Goal: Task Accomplishment & Management: Complete application form

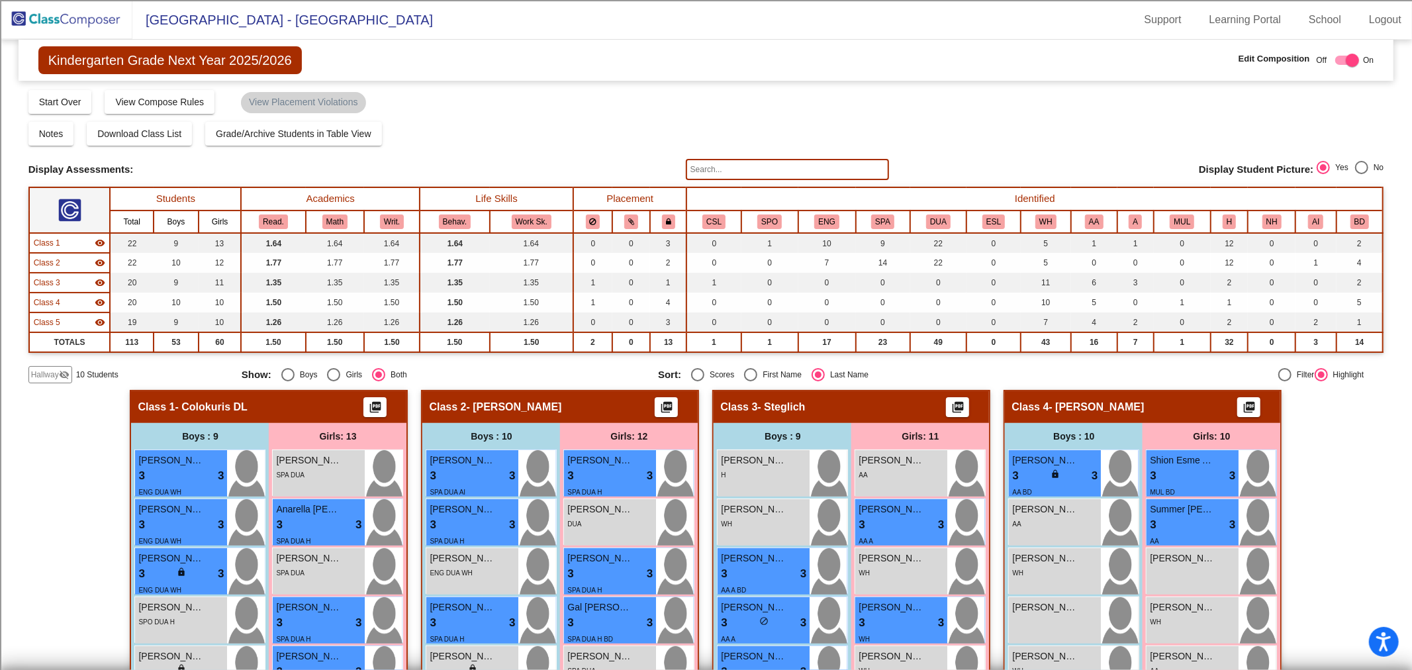
scroll to position [441, 0]
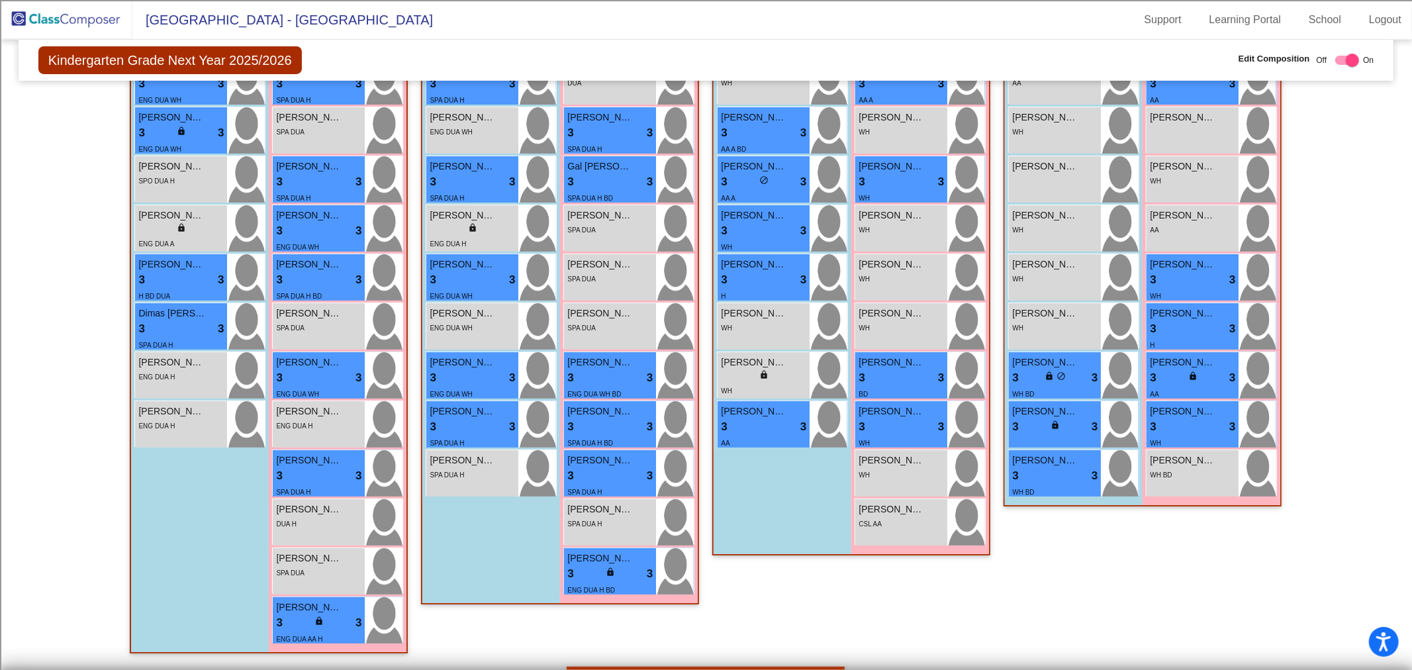
click at [24, 20] on img at bounding box center [66, 19] width 132 height 39
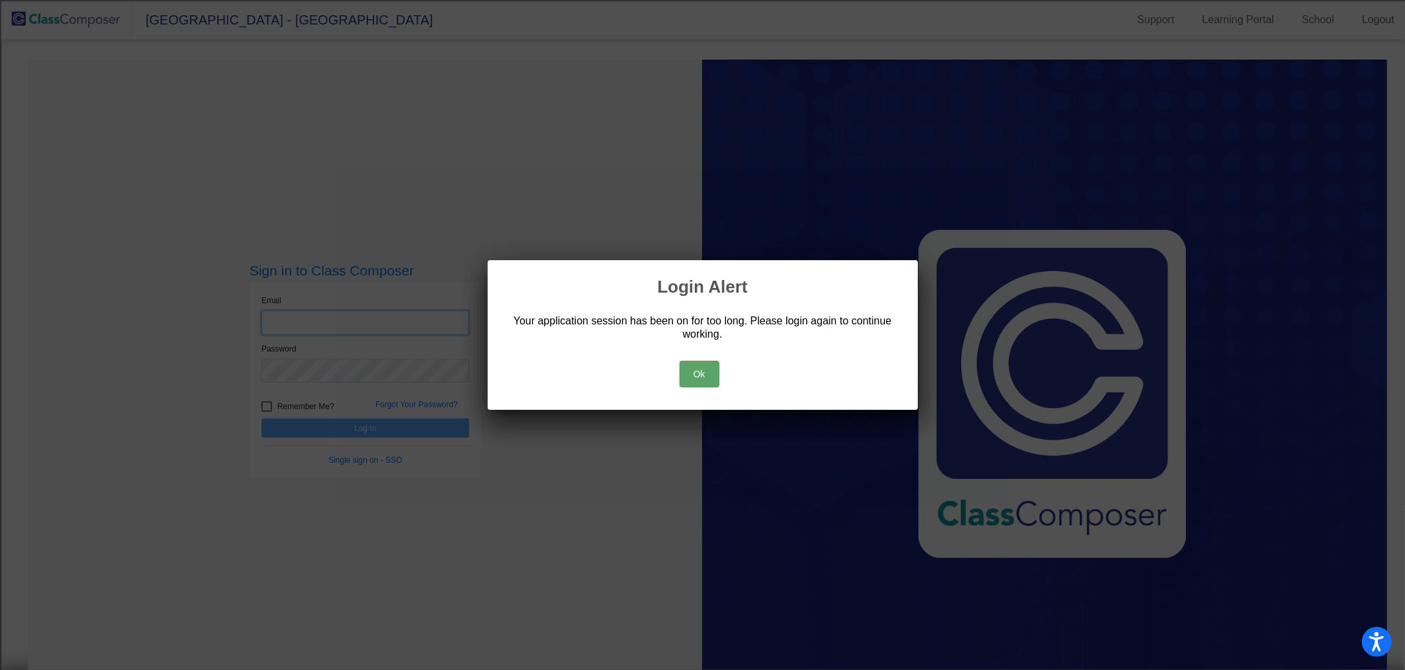
type input "[EMAIL_ADDRESS][DOMAIN_NAME]"
click at [698, 387] on div "Ok" at bounding box center [703, 371] width 399 height 46
click at [695, 376] on button "Ok" at bounding box center [700, 374] width 40 height 26
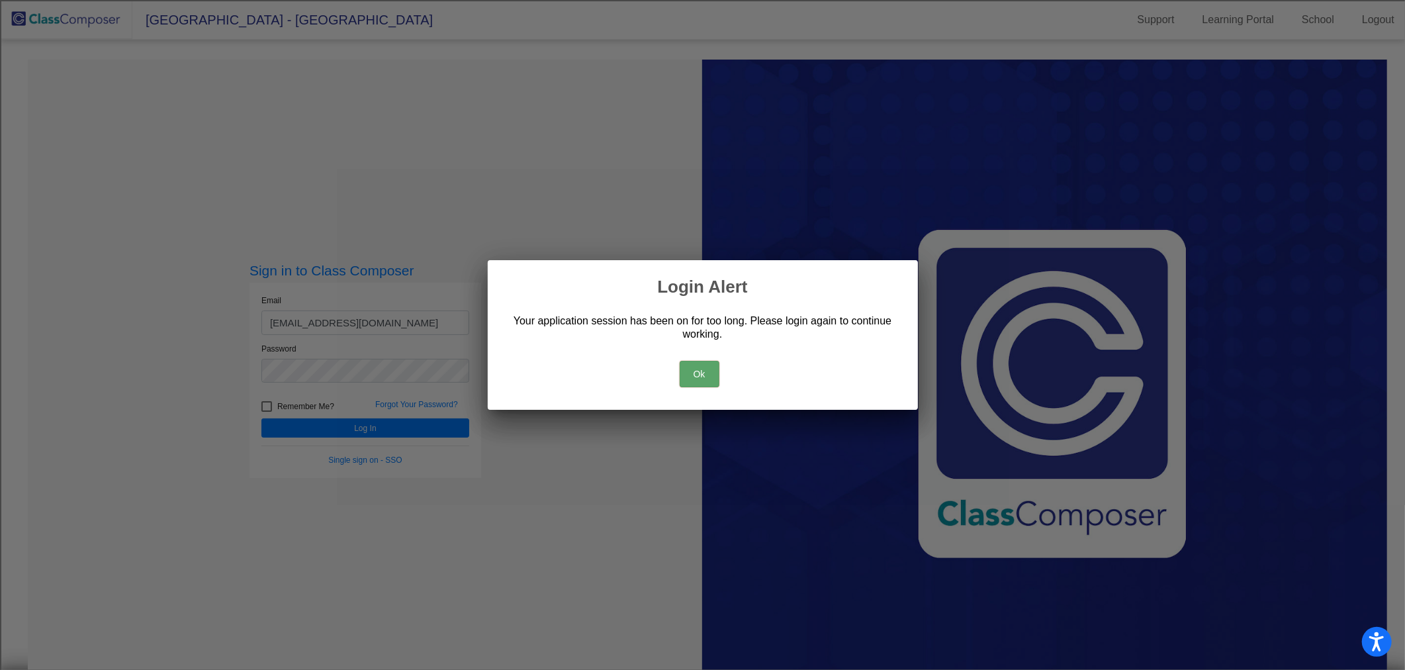
click at [702, 374] on button "Ok" at bounding box center [700, 374] width 40 height 26
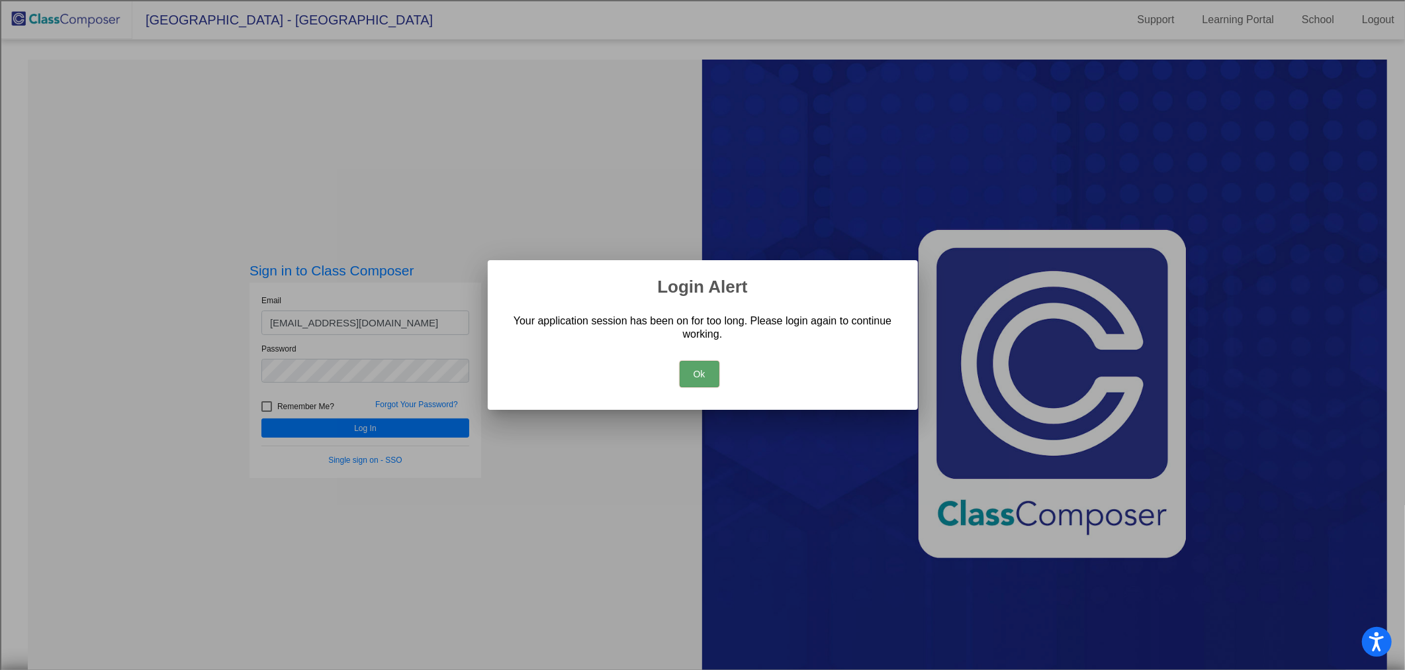
drag, startPoint x: 699, startPoint y: 369, endPoint x: 703, endPoint y: 363, distance: 7.2
click at [700, 368] on button "Ok" at bounding box center [700, 374] width 40 height 26
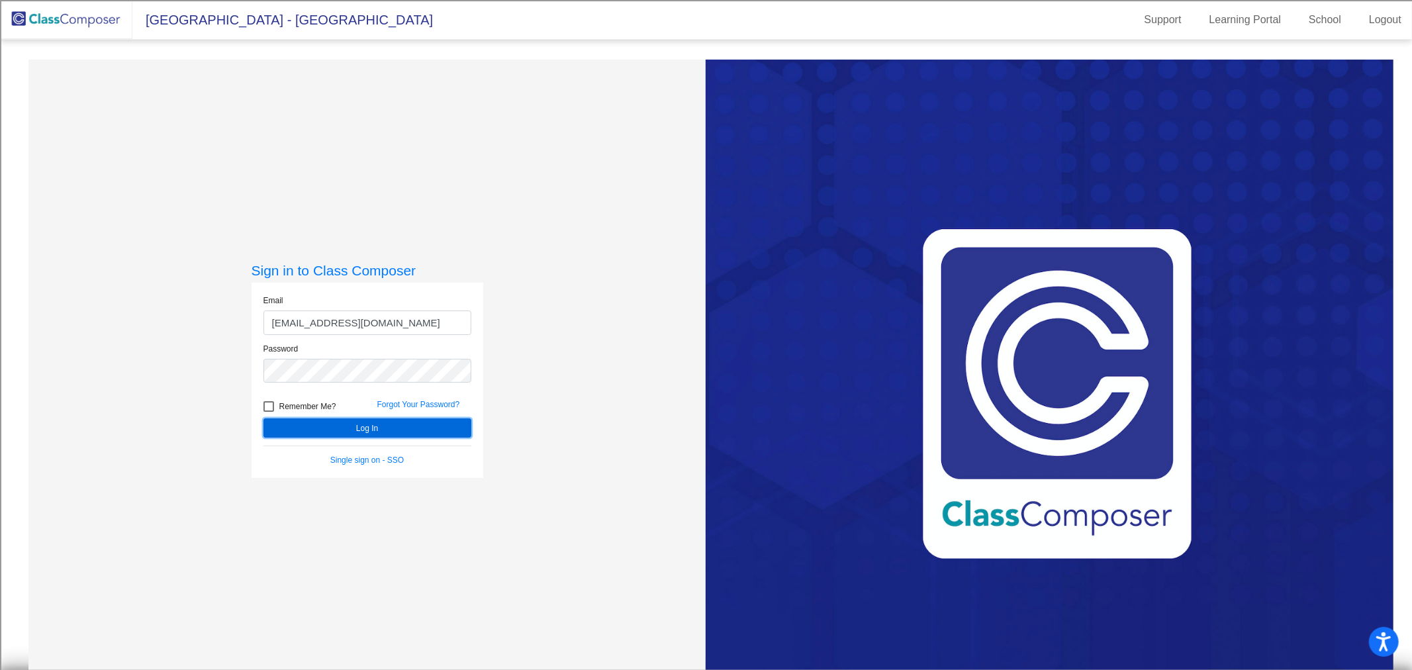
click at [400, 428] on button "Log In" at bounding box center [367, 427] width 208 height 19
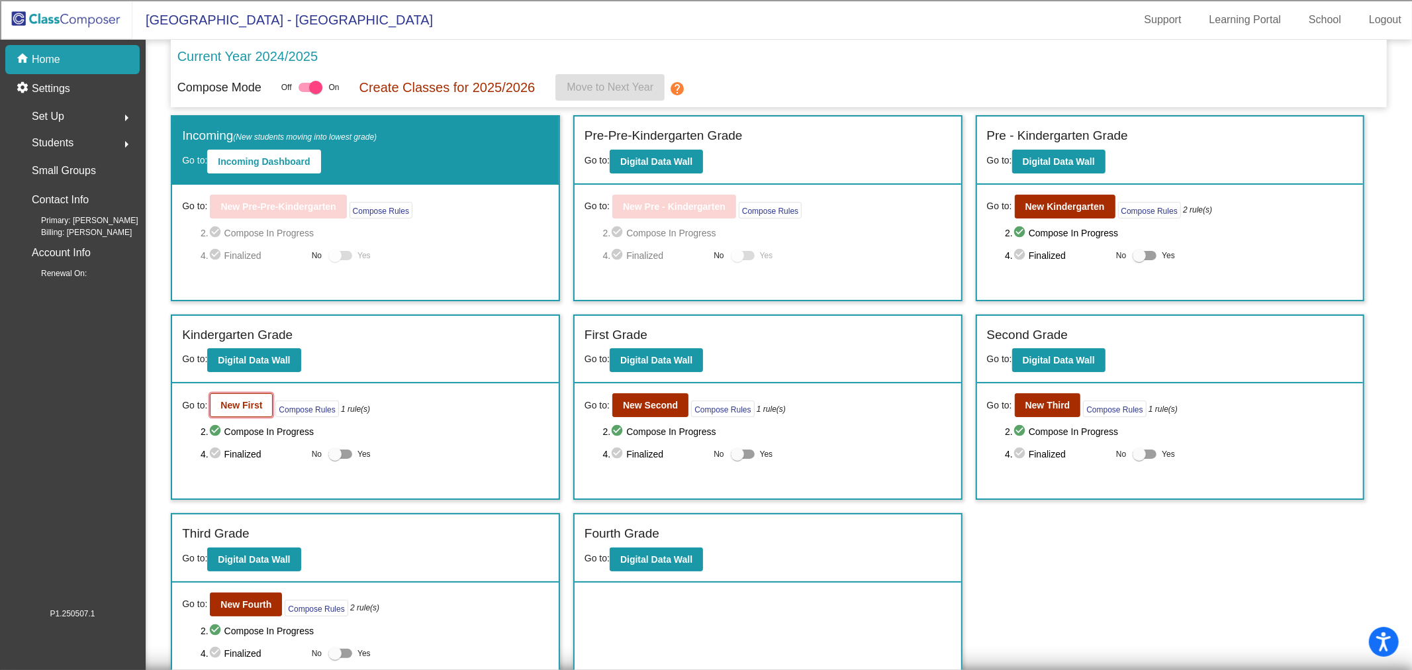
click at [234, 407] on b "New First" at bounding box center [241, 405] width 42 height 11
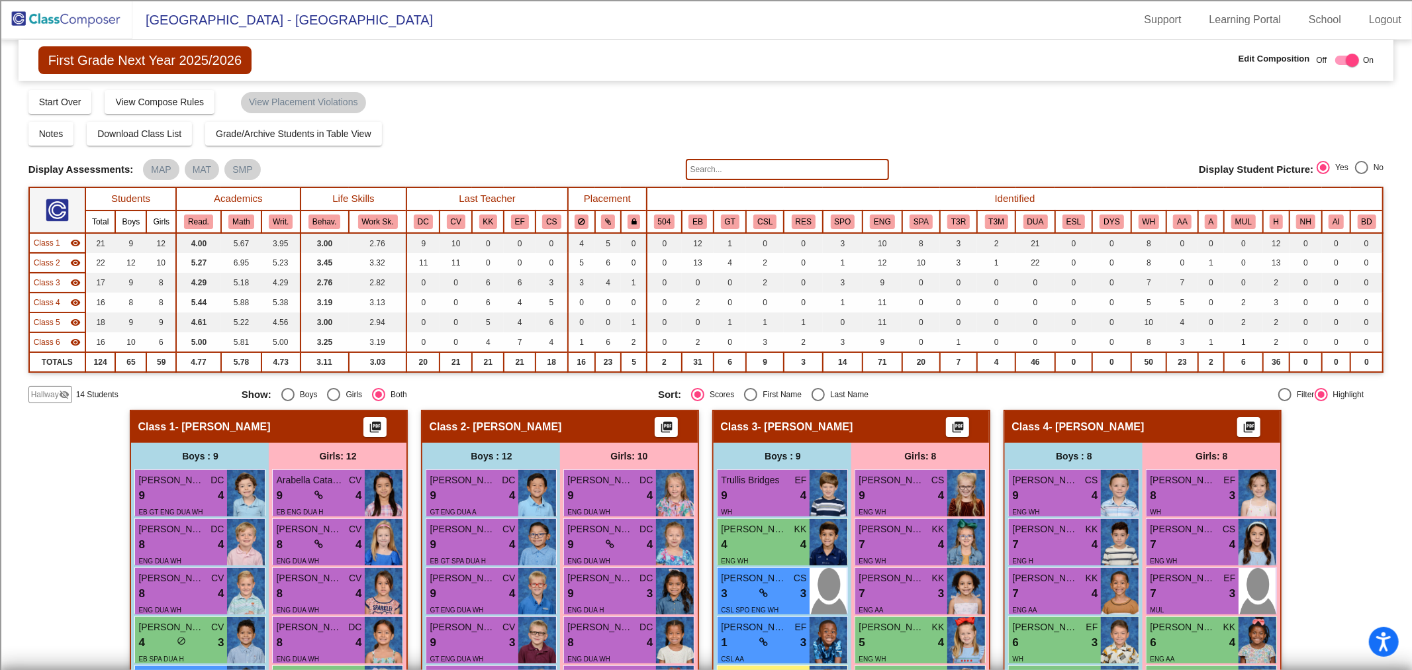
click at [40, 237] on span "Class 1" at bounding box center [47, 243] width 26 height 12
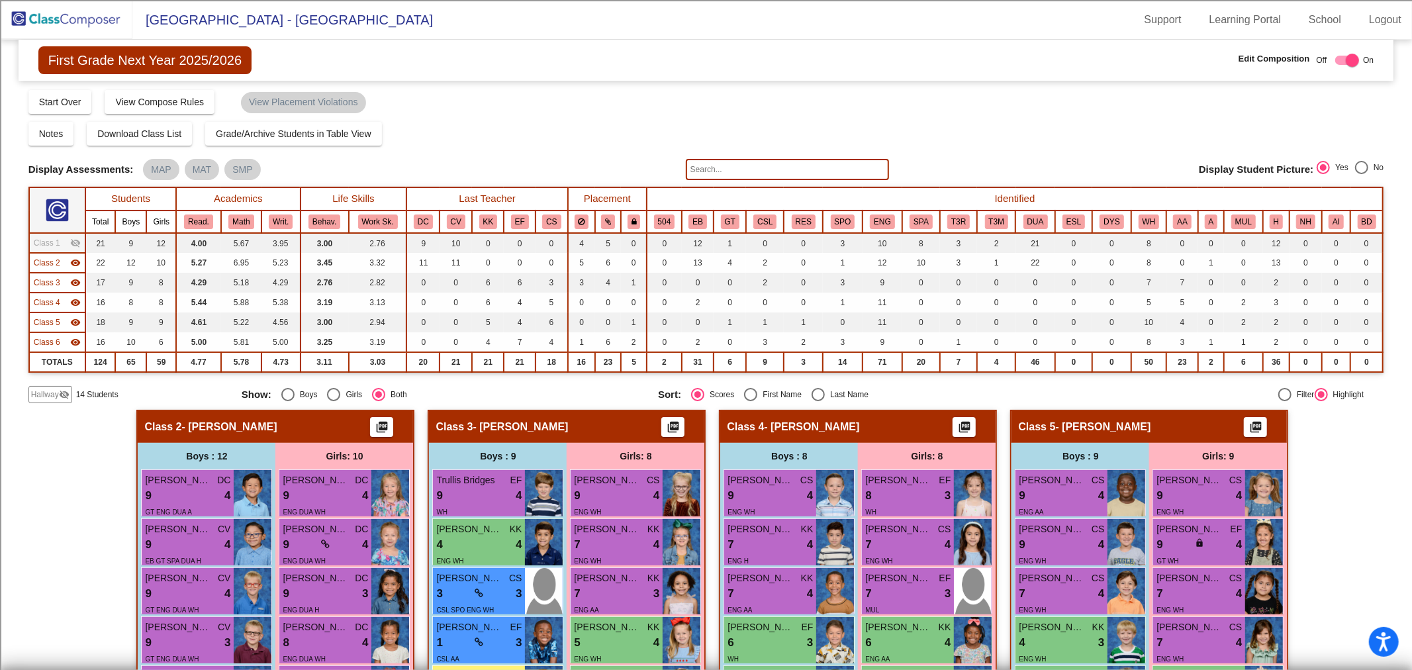
click at [53, 262] on span "Class 2" at bounding box center [47, 263] width 26 height 12
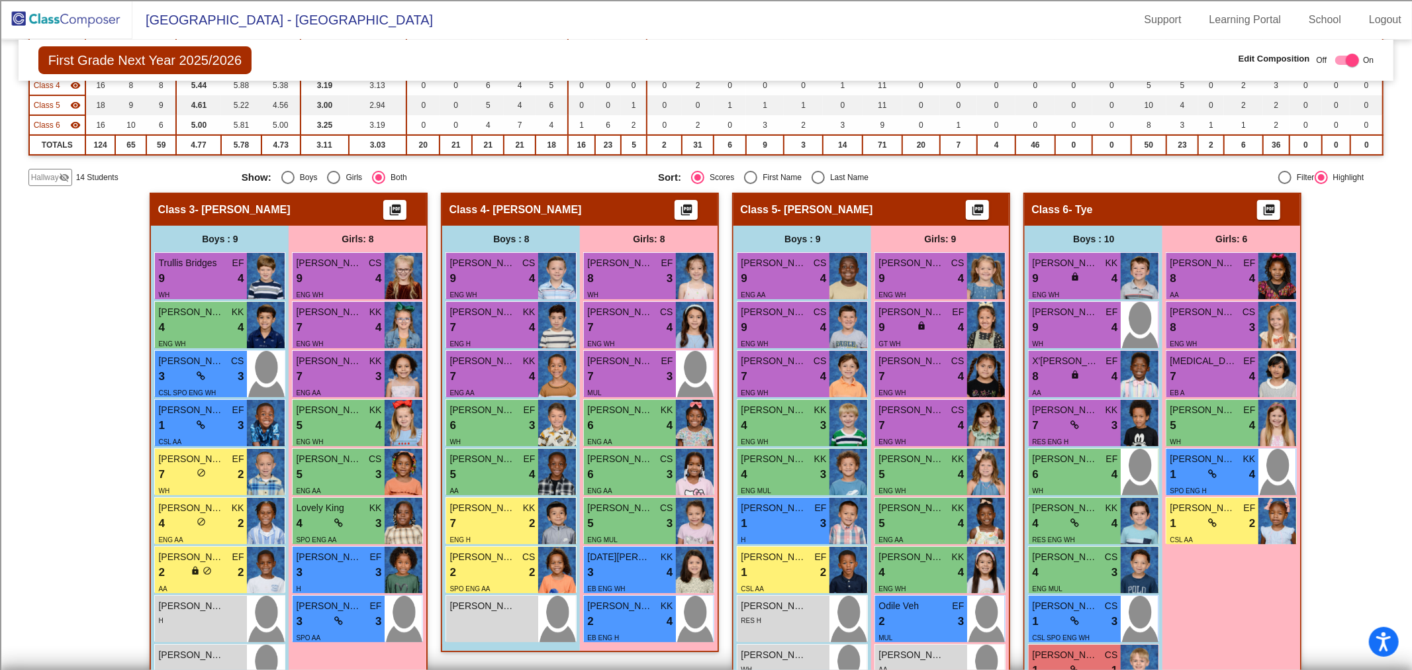
scroll to position [147, 0]
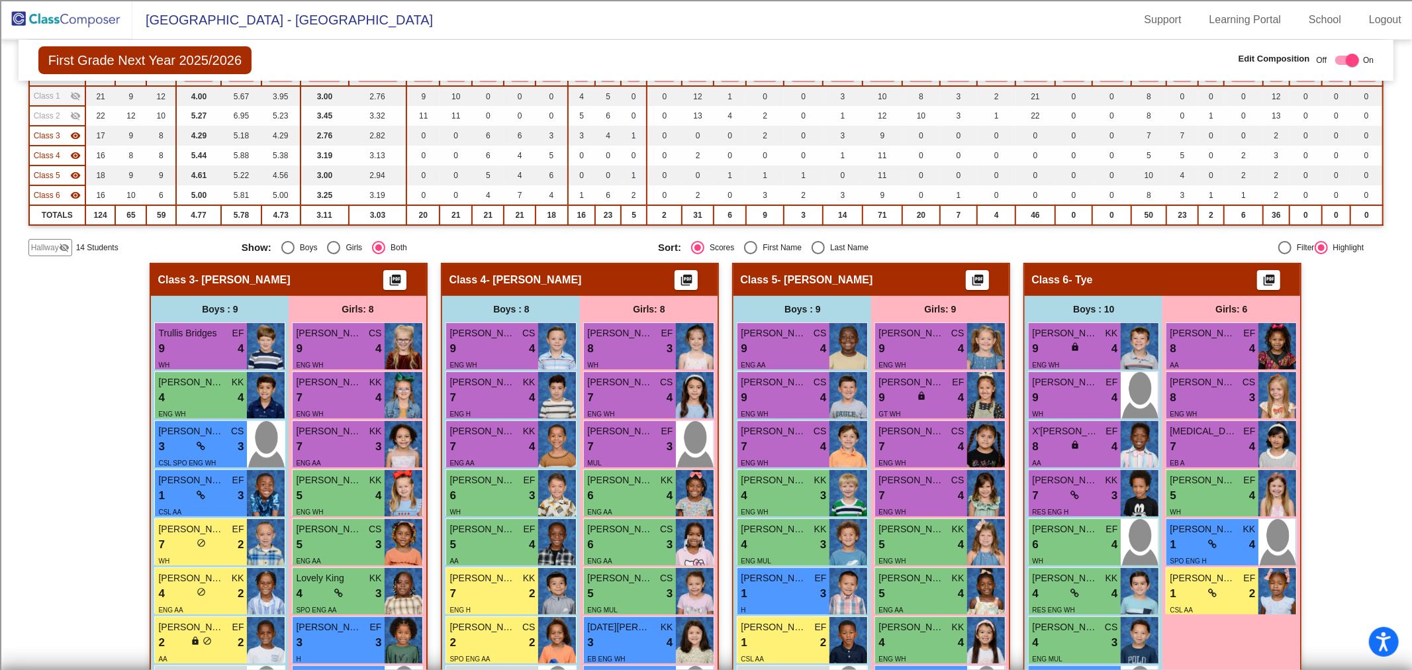
click at [40, 244] on span "Hallway" at bounding box center [45, 248] width 28 height 12
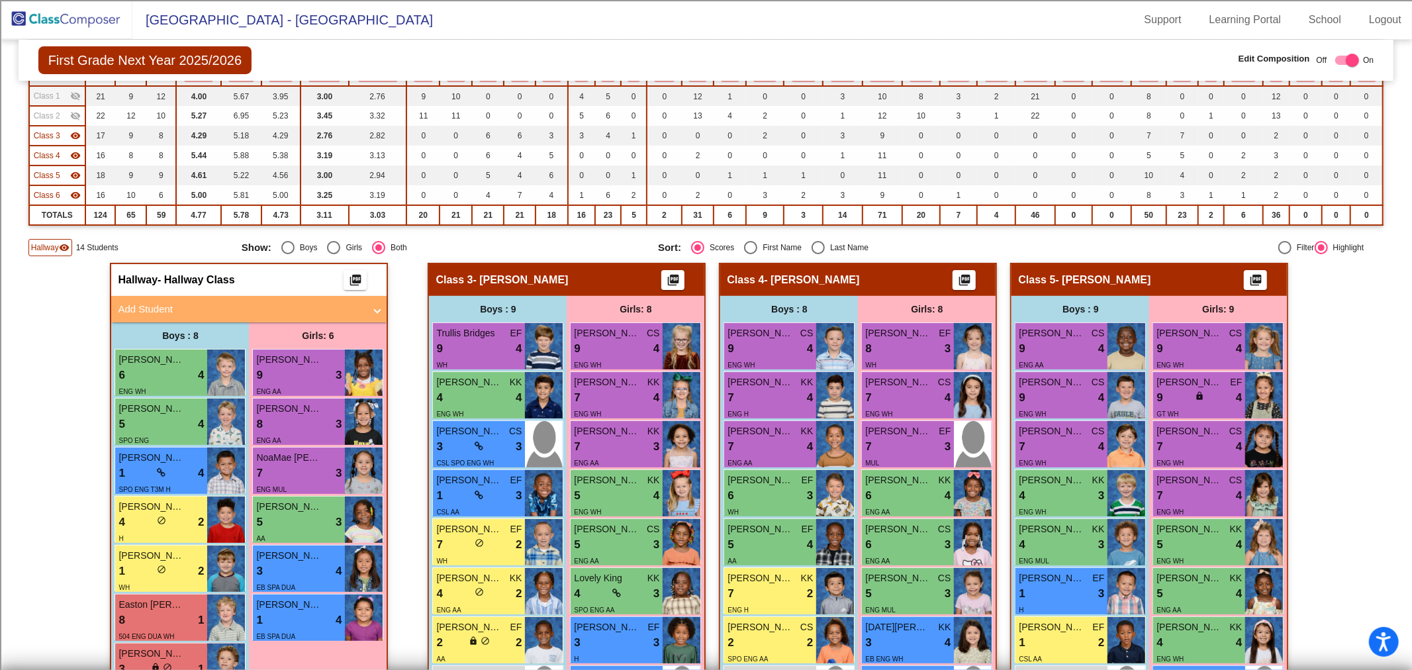
click at [221, 307] on mat-panel-title "Add Student" at bounding box center [241, 309] width 246 height 15
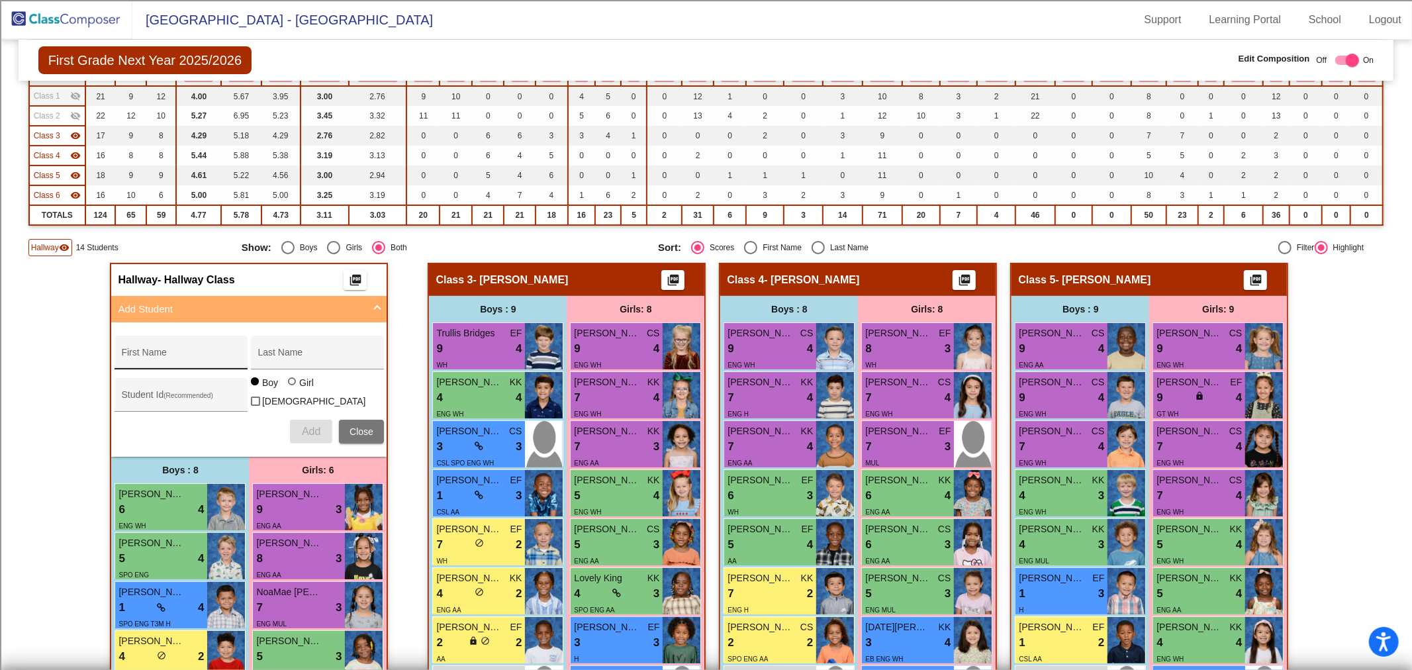
click at [164, 346] on div "First Name" at bounding box center [180, 356] width 119 height 27
type input "Ayden"
type input "[PERSON_NAME]"
type input "100073527"
click at [305, 432] on span "Add" at bounding box center [311, 431] width 19 height 11
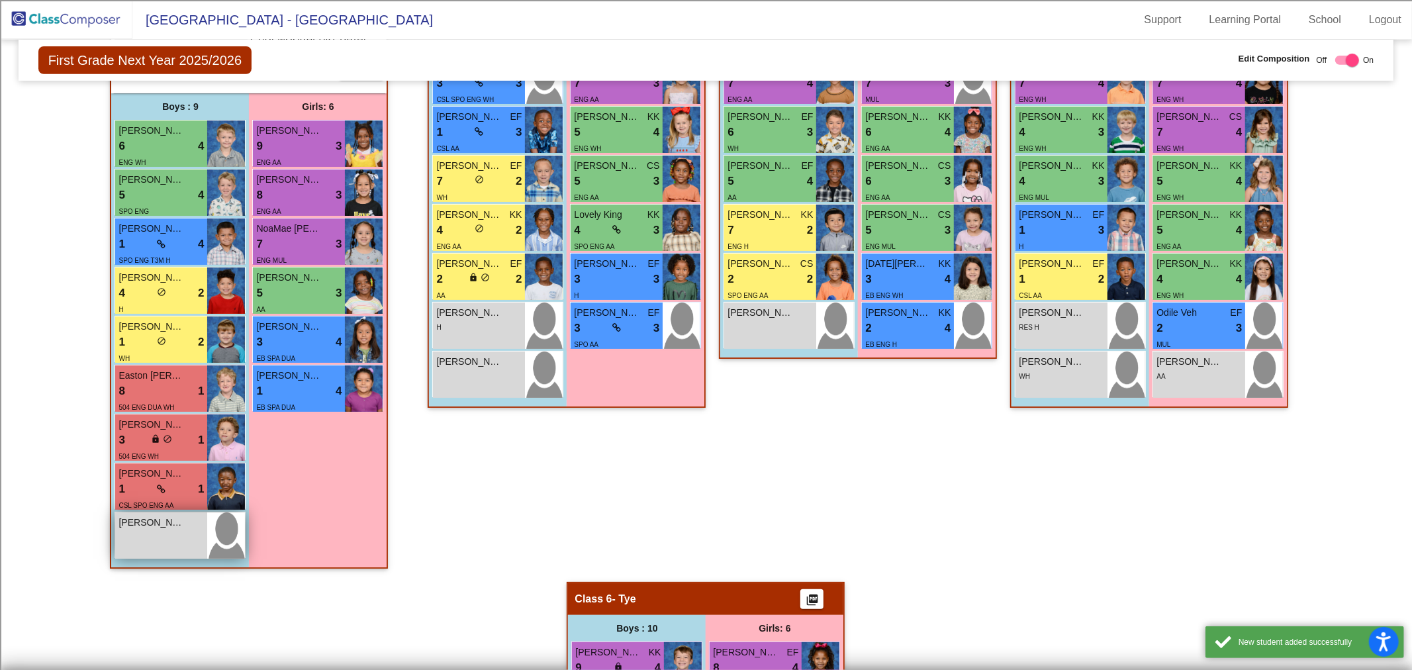
scroll to position [514, 0]
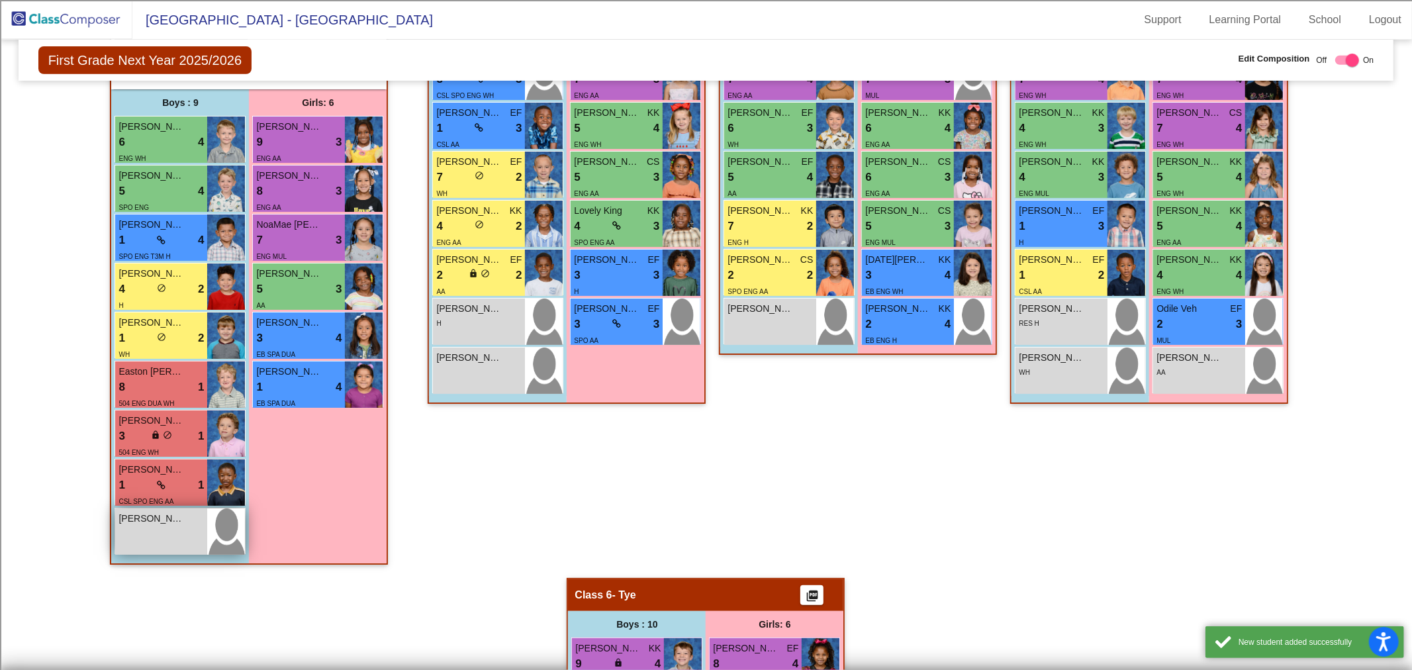
click at [196, 535] on div "[PERSON_NAME] lock do_not_disturb_alt" at bounding box center [161, 531] width 92 height 46
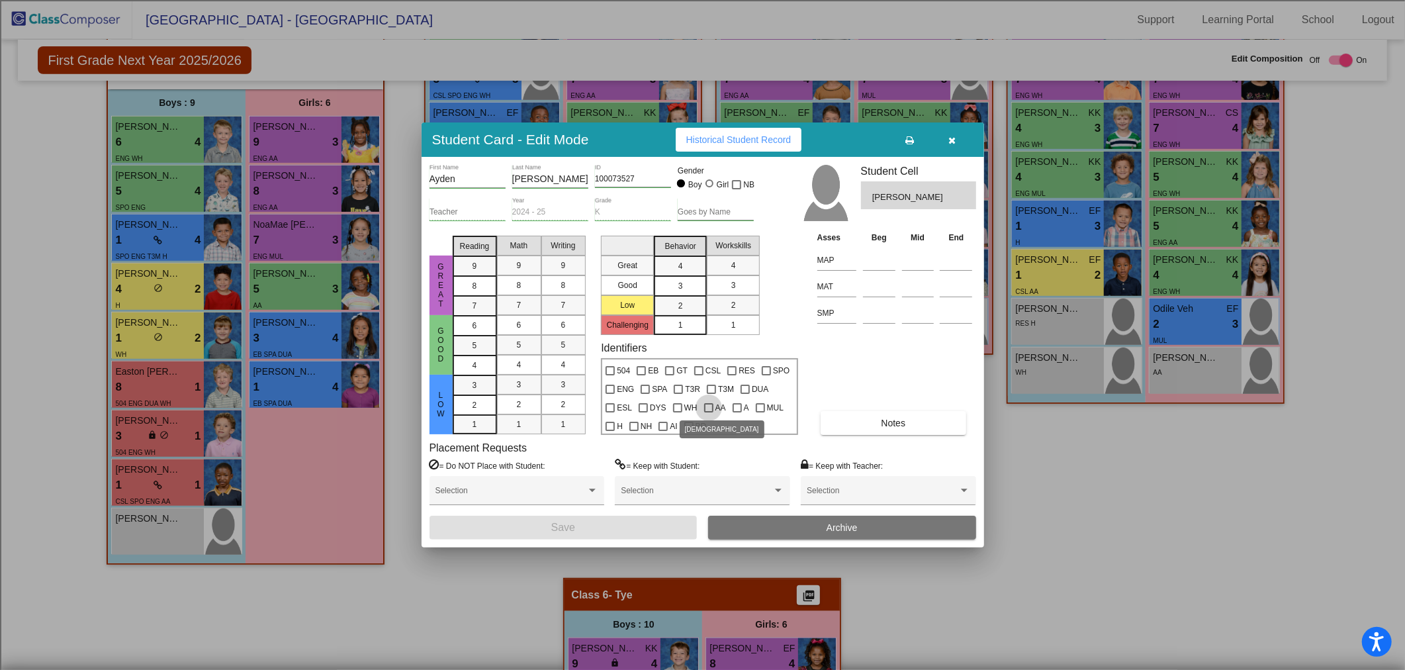
click at [708, 407] on div at bounding box center [708, 407] width 9 height 9
click at [708, 412] on input "AA" at bounding box center [708, 412] width 1 height 1
checkbox input "true"
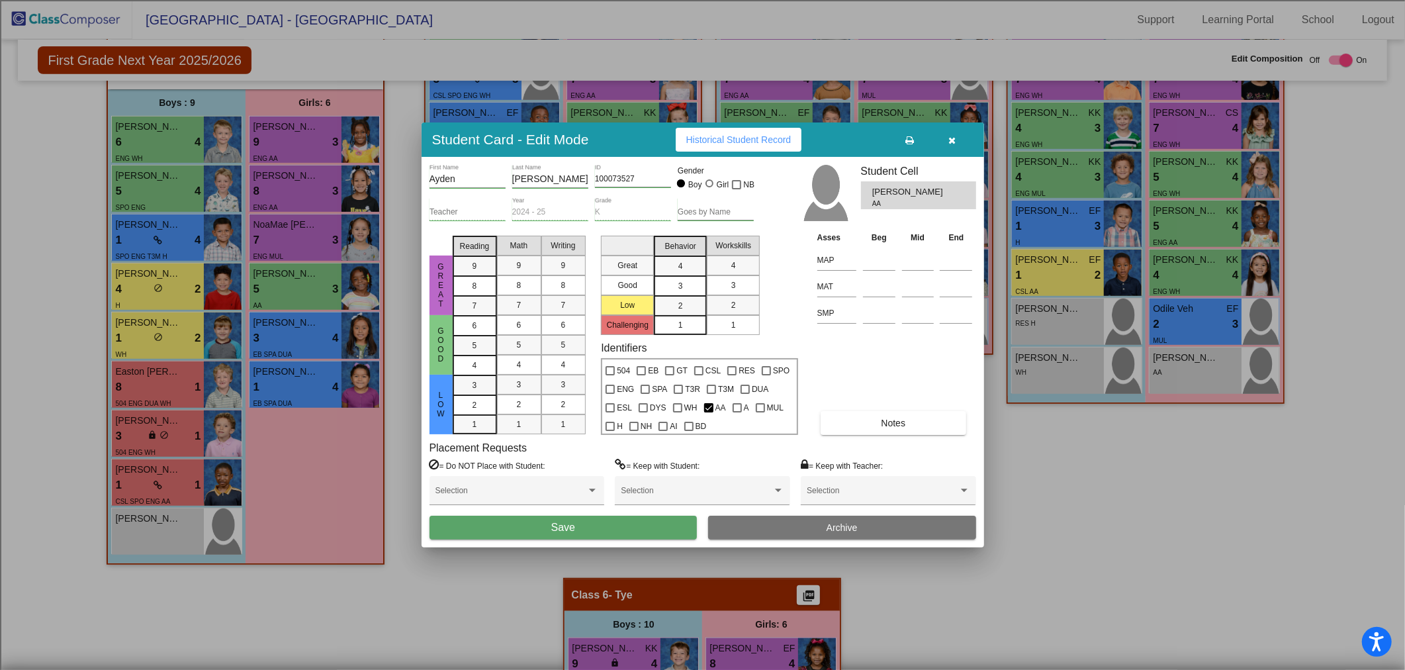
drag, startPoint x: 612, startPoint y: 532, endPoint x: 607, endPoint y: 525, distance: 8.1
click at [611, 532] on button "Save" at bounding box center [564, 528] width 268 height 24
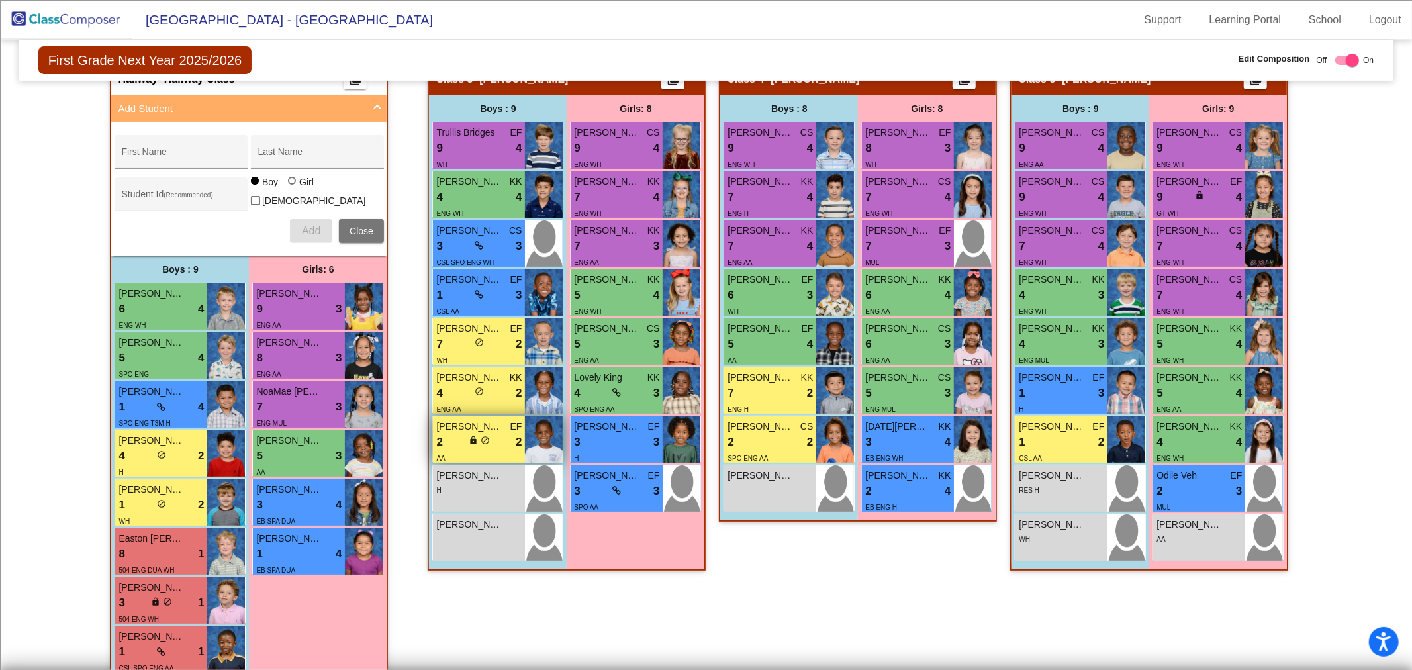
scroll to position [441, 0]
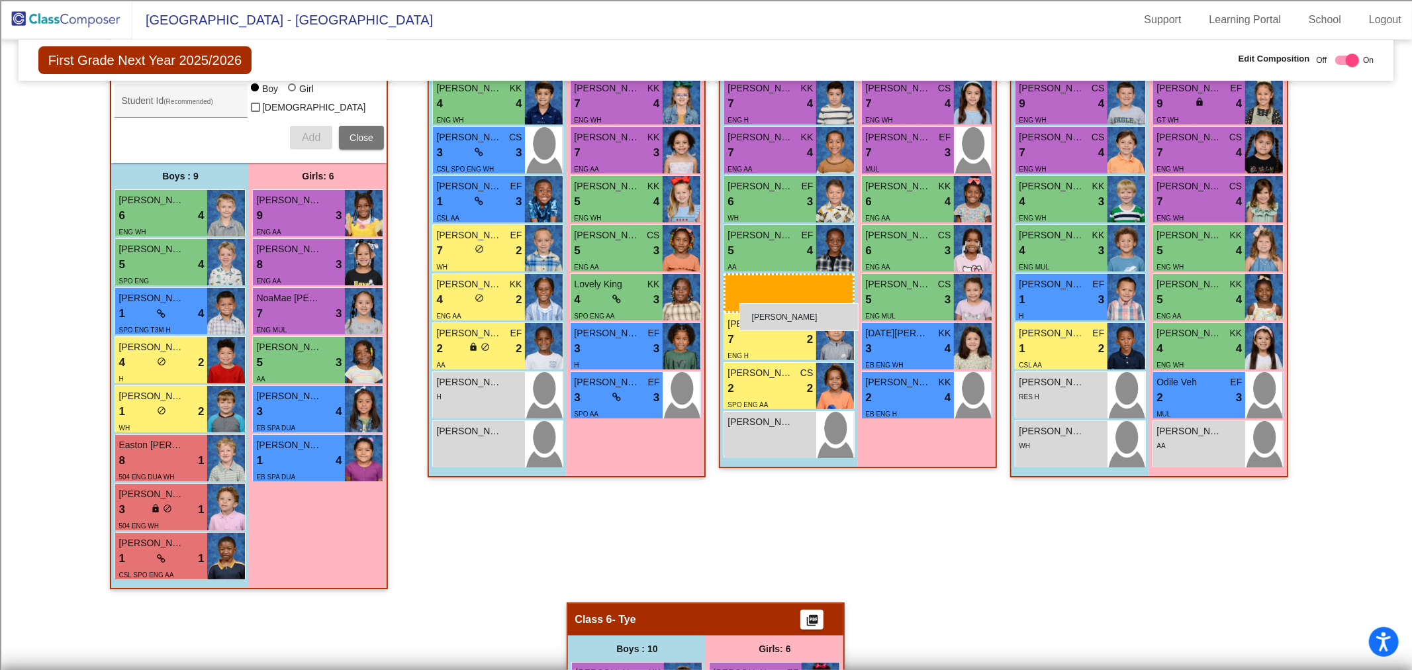
drag, startPoint x: 151, startPoint y: 598, endPoint x: 739, endPoint y: 303, distance: 658.2
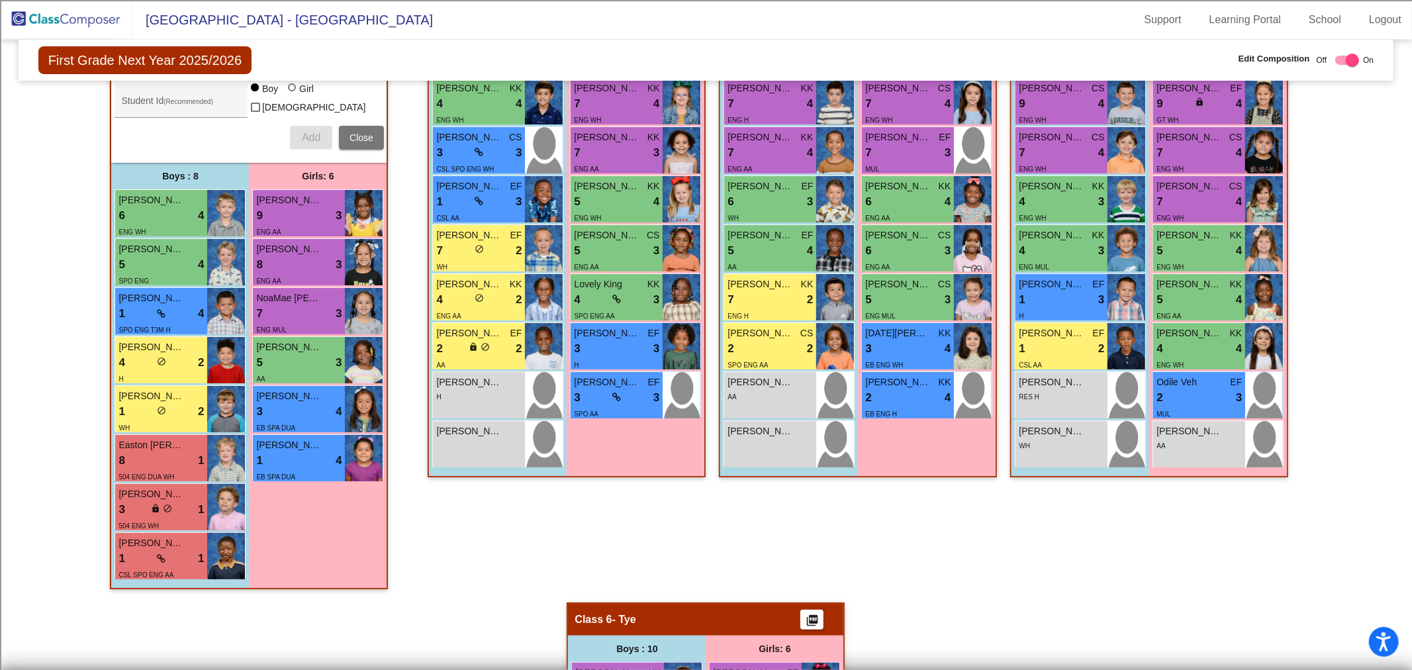
click at [95, 9] on img at bounding box center [66, 19] width 132 height 39
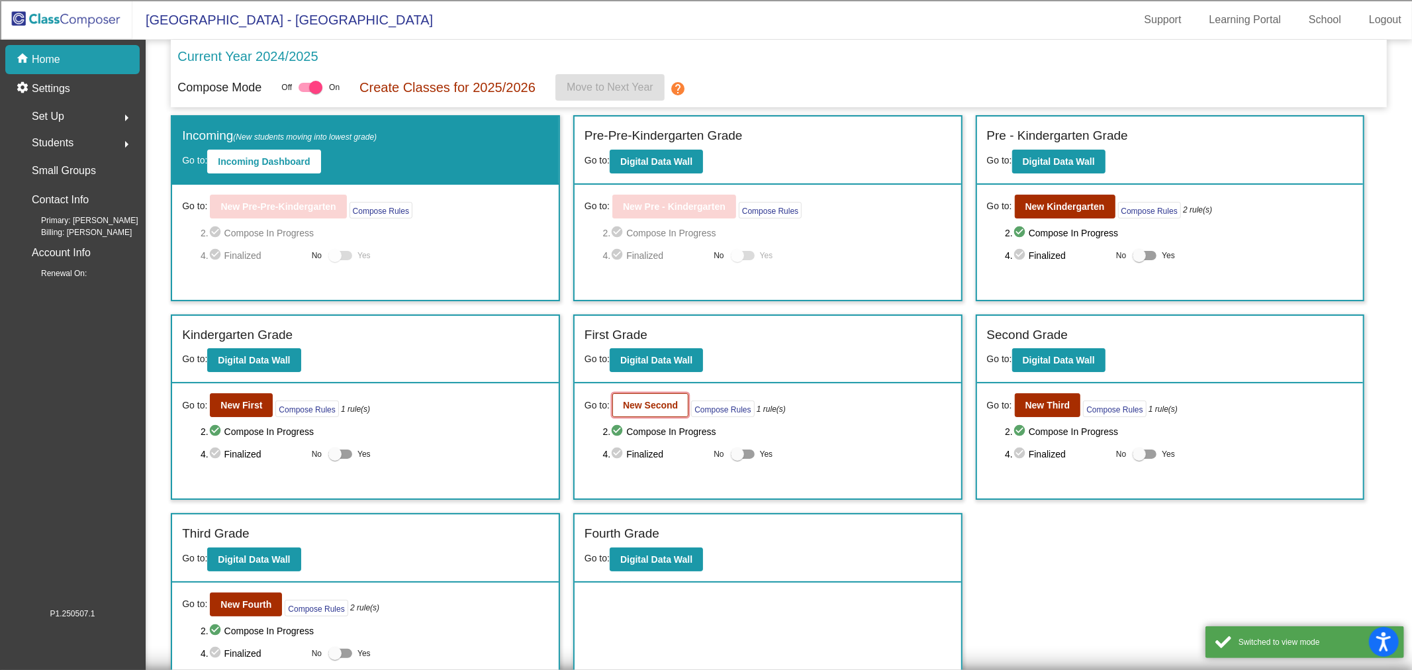
click at [642, 411] on button "New Second" at bounding box center [650, 405] width 76 height 24
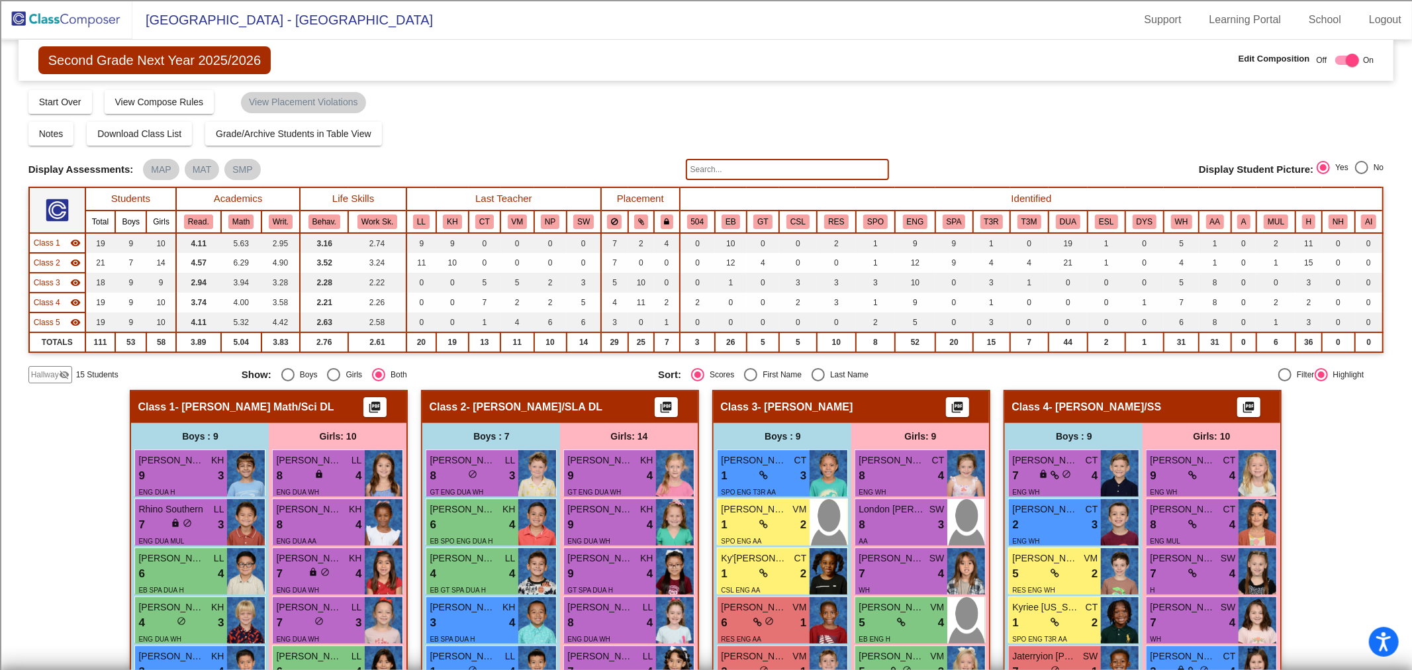
click at [56, 242] on span "Class 1" at bounding box center [47, 243] width 26 height 12
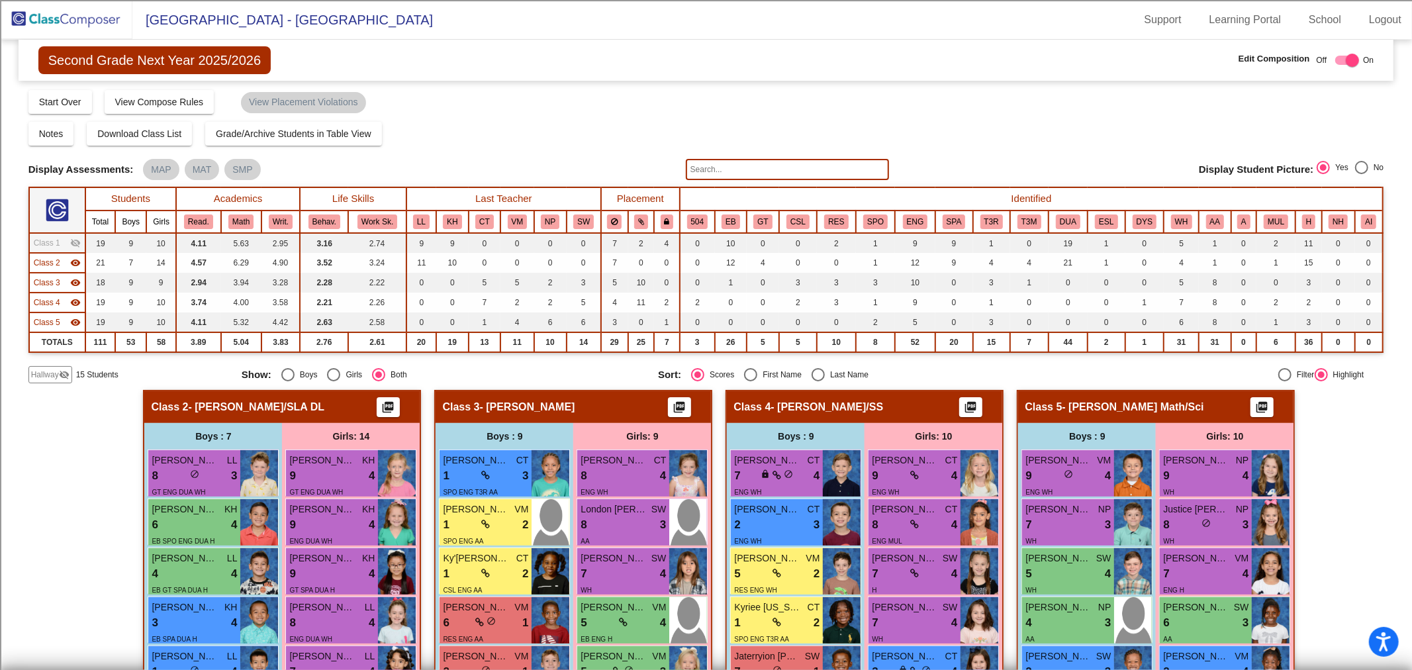
click at [54, 265] on span "Class 2" at bounding box center [47, 263] width 26 height 12
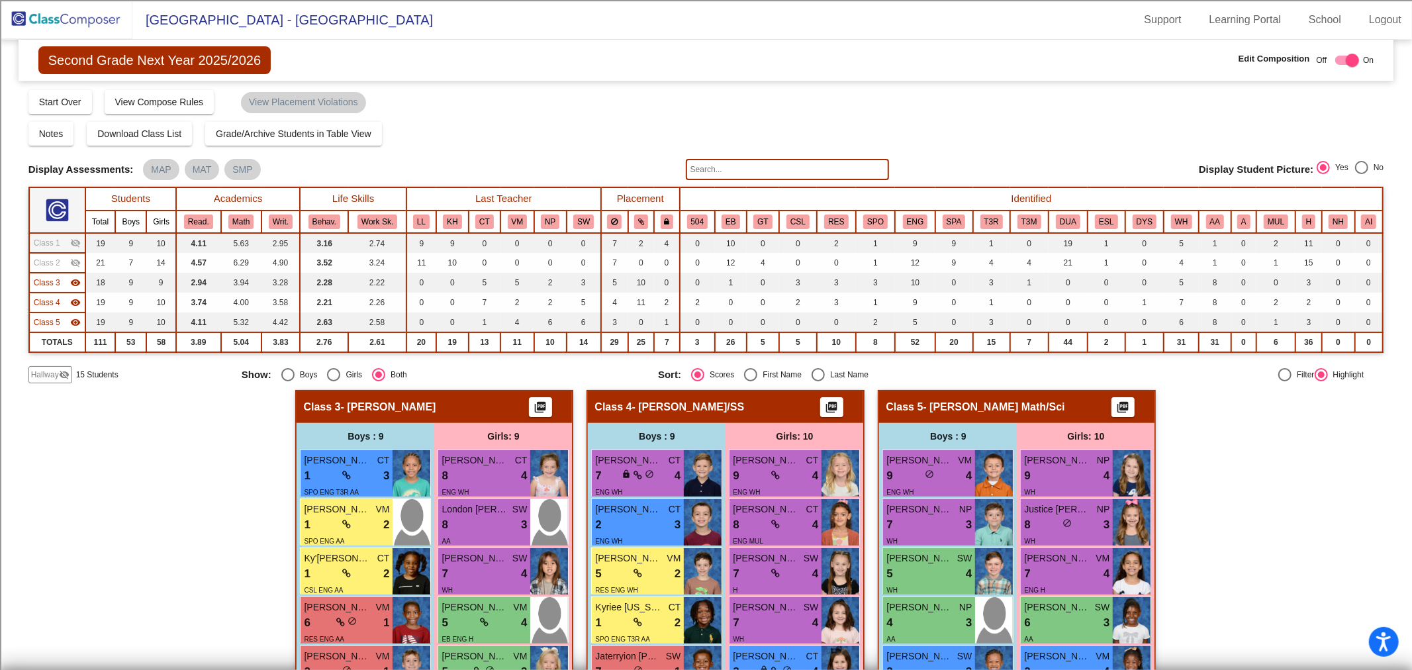
click at [59, 375] on mat-icon "visibility_off" at bounding box center [64, 374] width 11 height 11
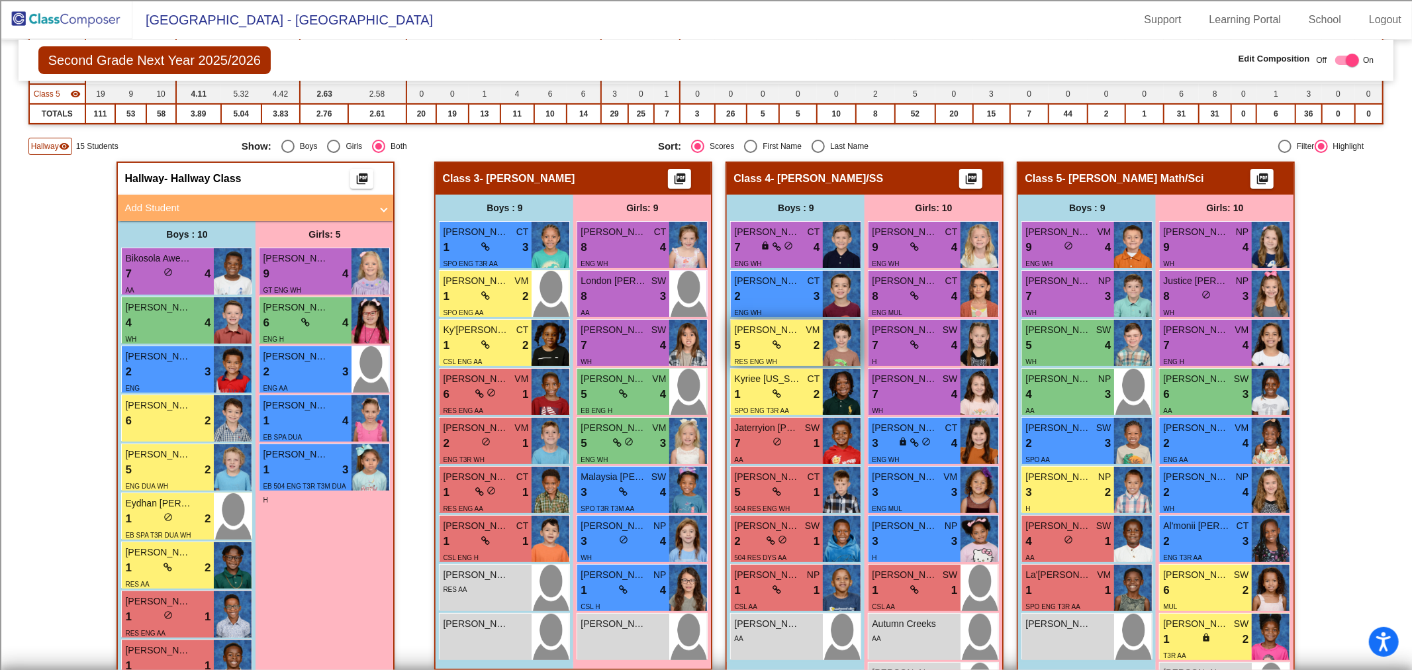
scroll to position [314, 0]
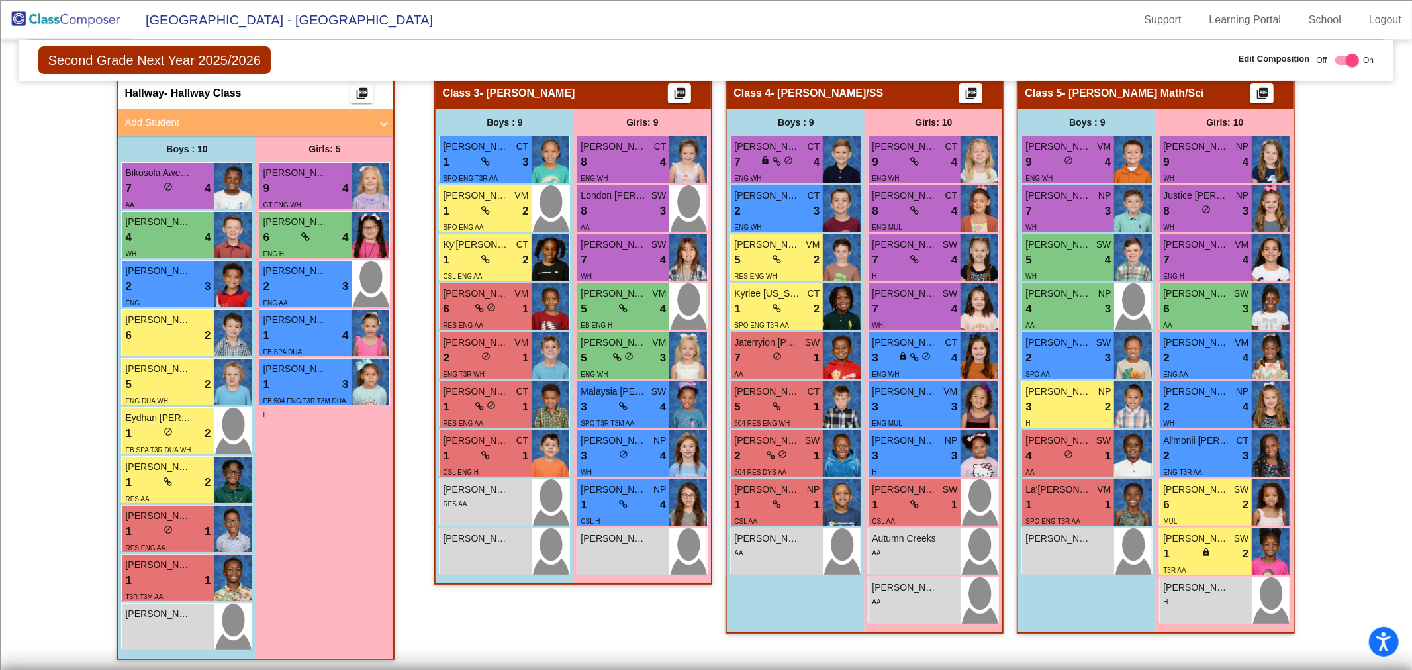
click at [245, 119] on mat-panel-title "Add Student" at bounding box center [247, 122] width 246 height 15
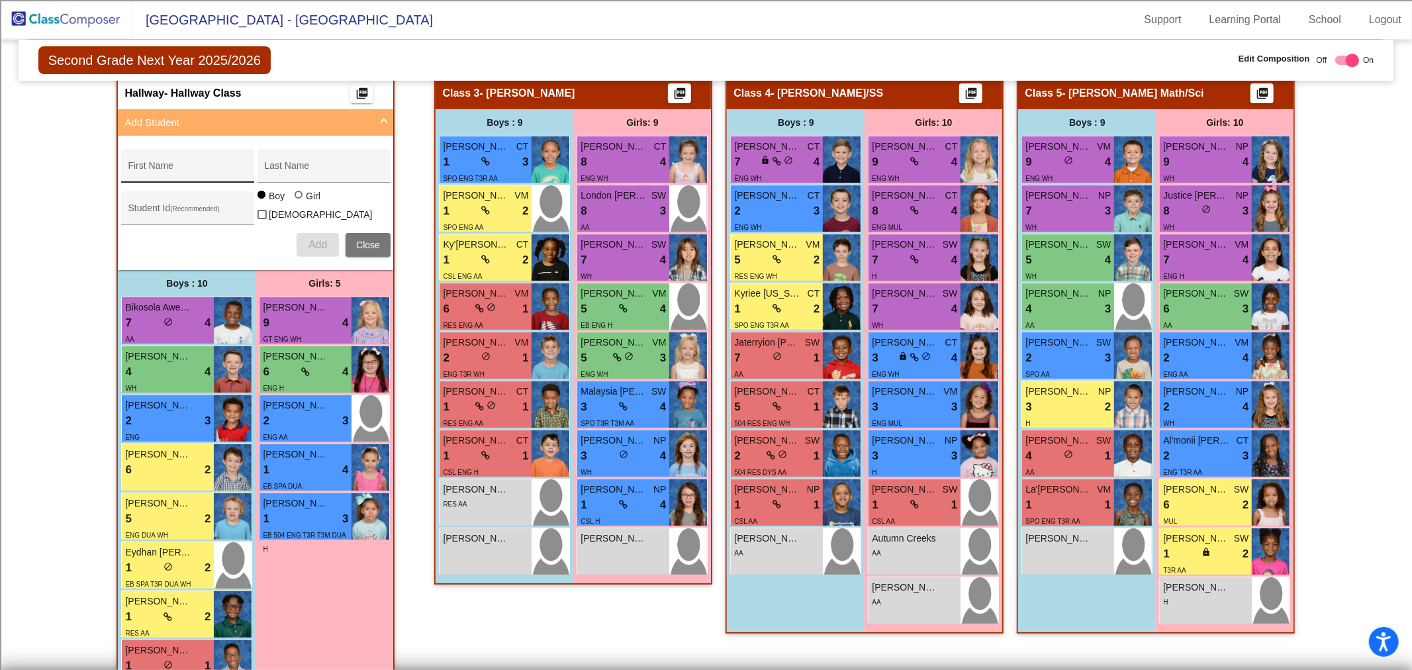
click at [223, 173] on input "First Name" at bounding box center [187, 171] width 119 height 11
type input "Avan"
type input "[PERSON_NAME]"
type input "100073529"
click at [295, 199] on div at bounding box center [299, 195] width 8 height 8
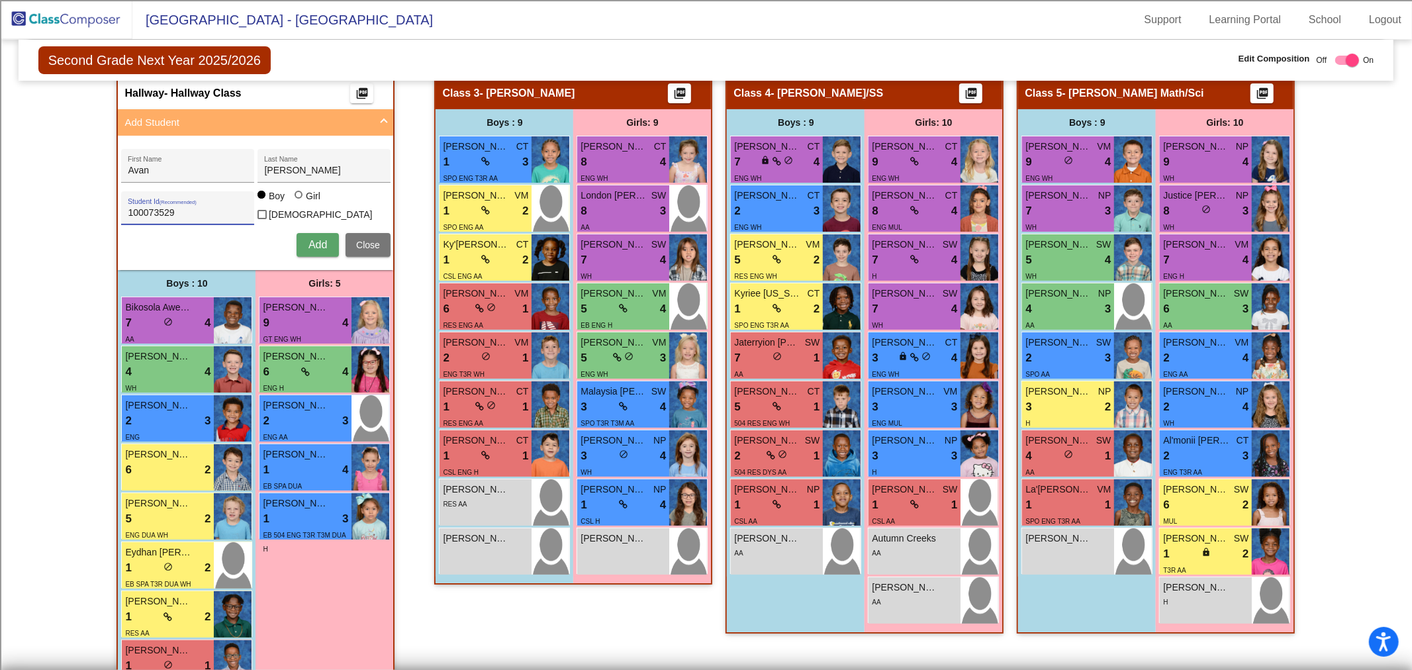
click at [299, 201] on input "Girl" at bounding box center [299, 201] width 1 height 1
radio input "true"
click at [309, 239] on span "Add" at bounding box center [318, 244] width 19 height 11
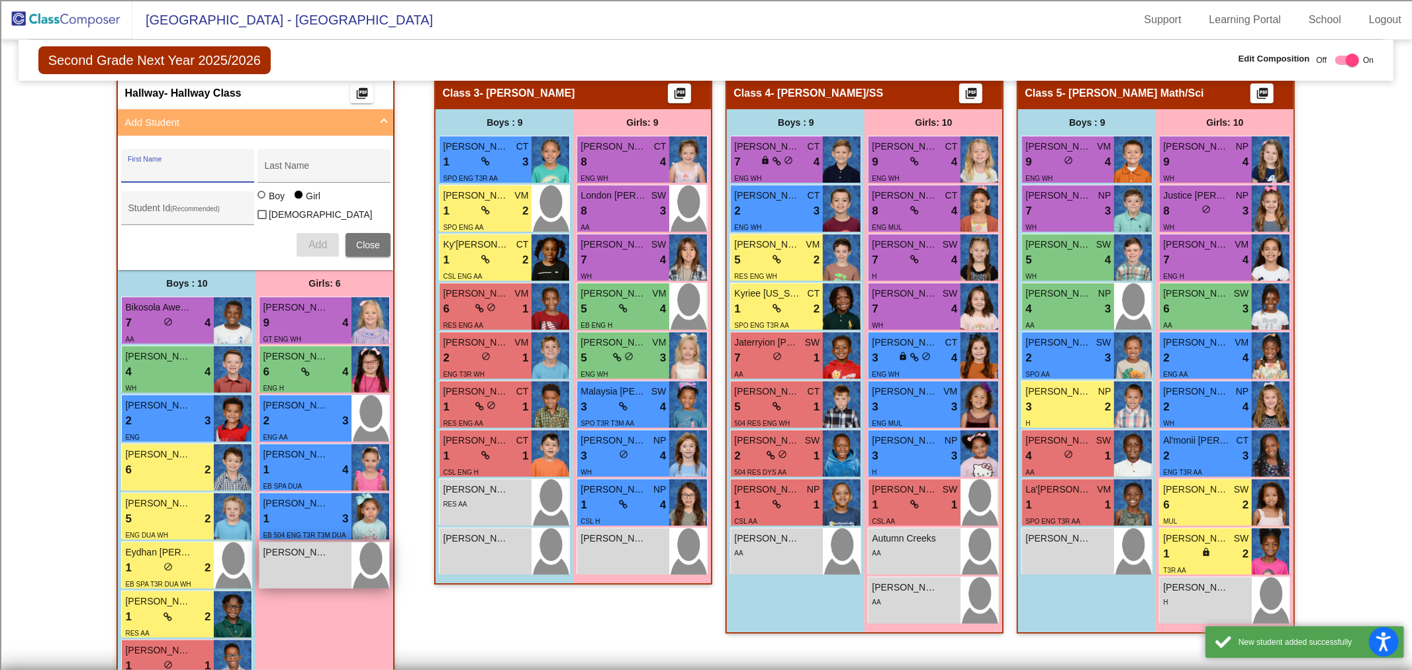
click at [305, 566] on div "[PERSON_NAME] lock do_not_disturb_alt" at bounding box center [306, 565] width 92 height 46
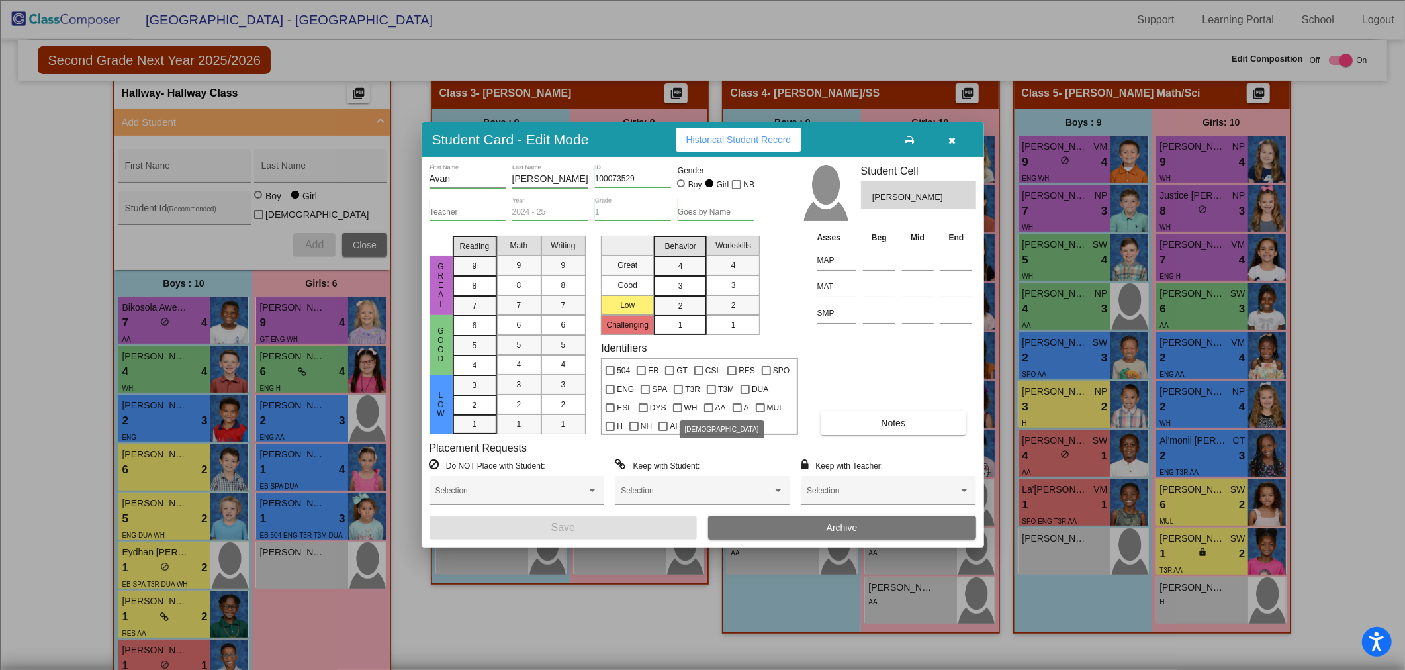
click at [704, 406] on div at bounding box center [708, 407] width 9 height 9
click at [708, 412] on input "AA" at bounding box center [708, 412] width 1 height 1
checkbox input "true"
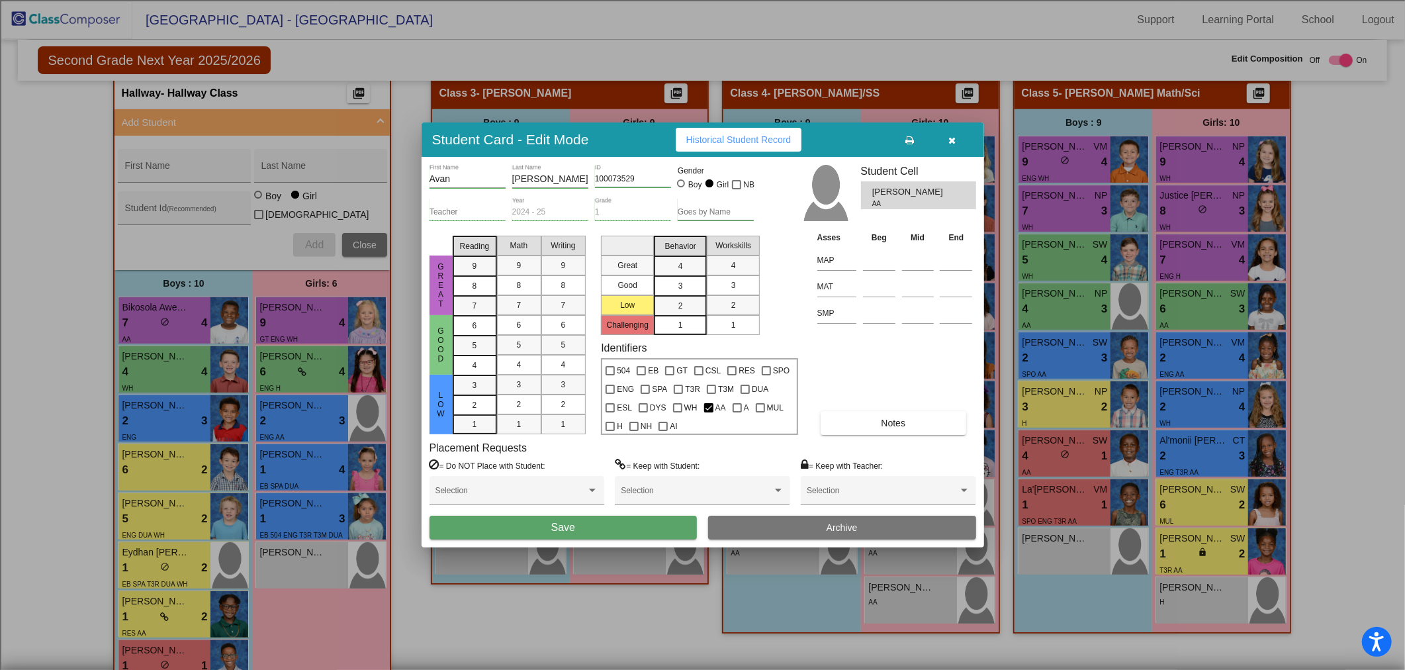
click at [507, 530] on button "Save" at bounding box center [564, 528] width 268 height 24
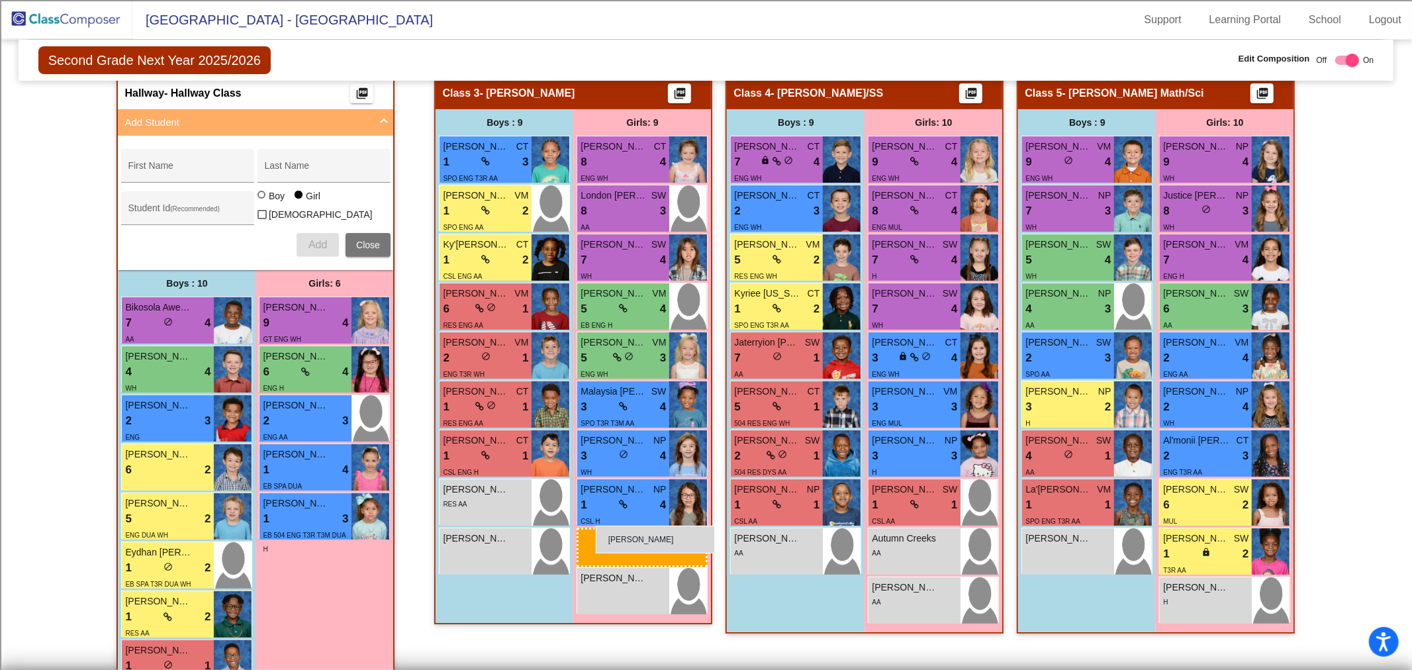
drag, startPoint x: 289, startPoint y: 544, endPoint x: 596, endPoint y: 526, distance: 307.0
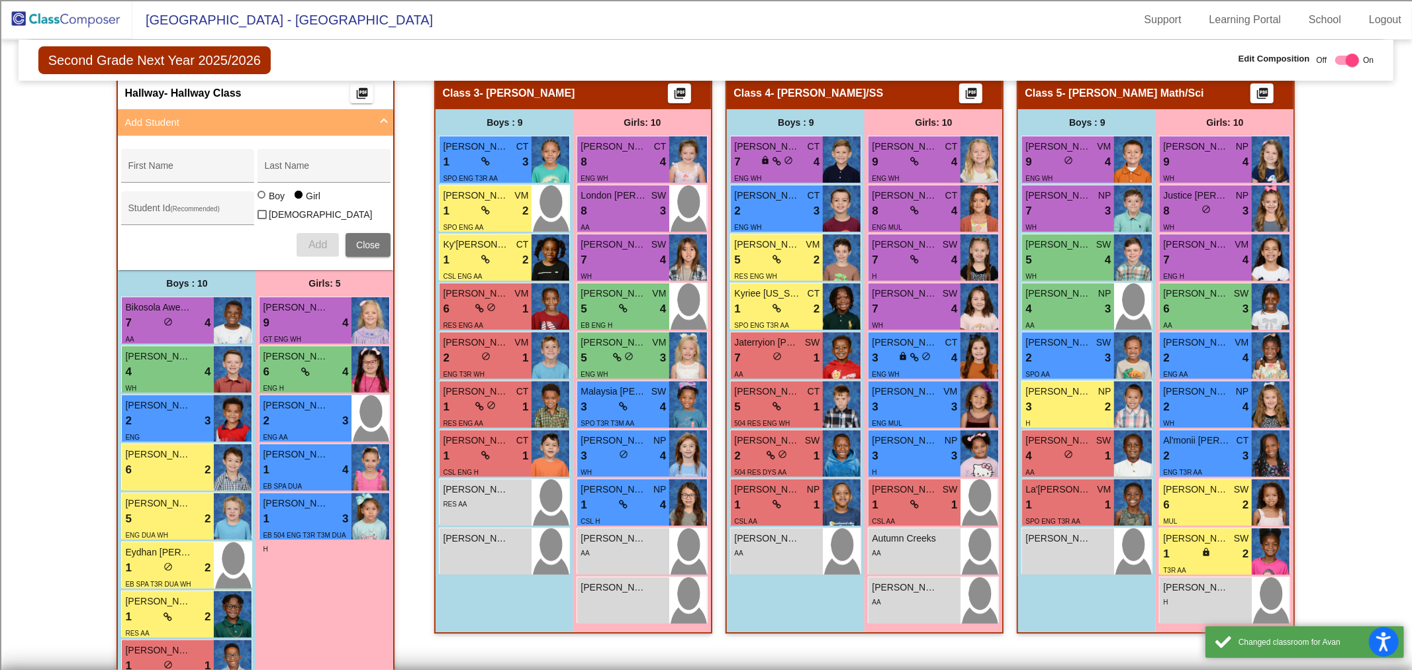
click at [29, 15] on img at bounding box center [66, 19] width 132 height 39
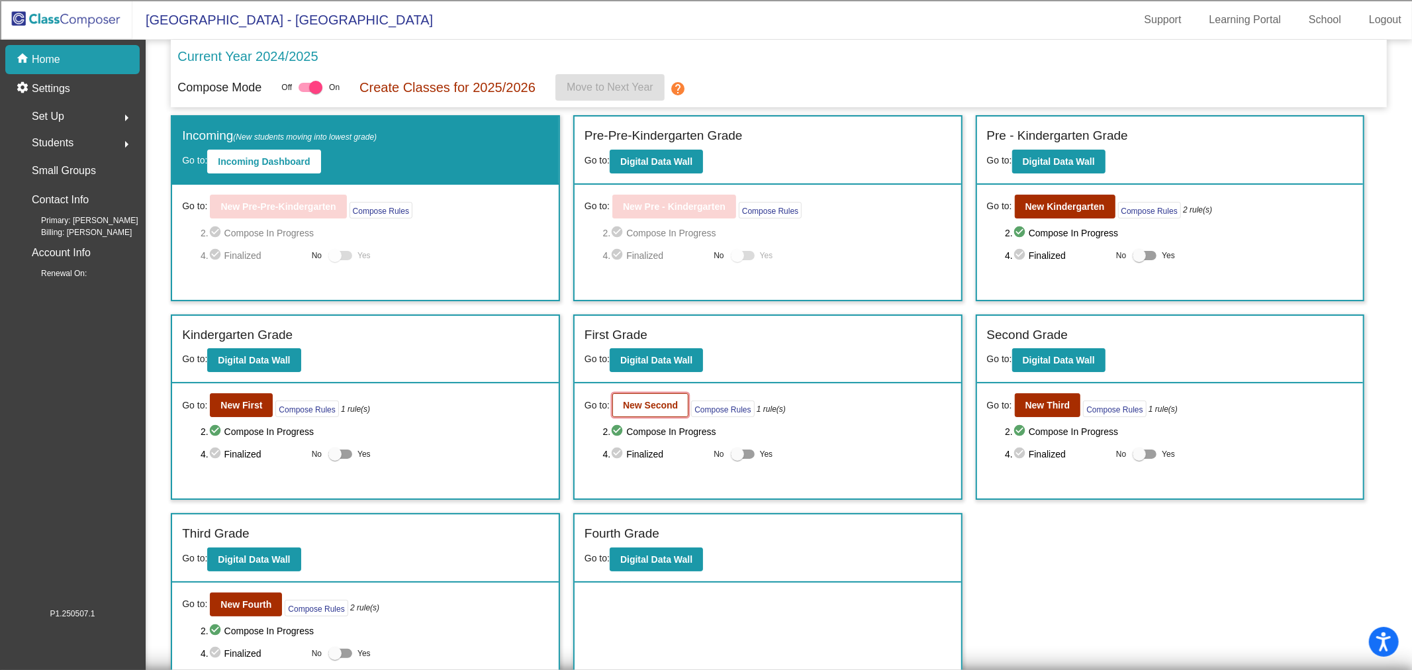
click at [634, 400] on b "New Second" at bounding box center [650, 405] width 55 height 11
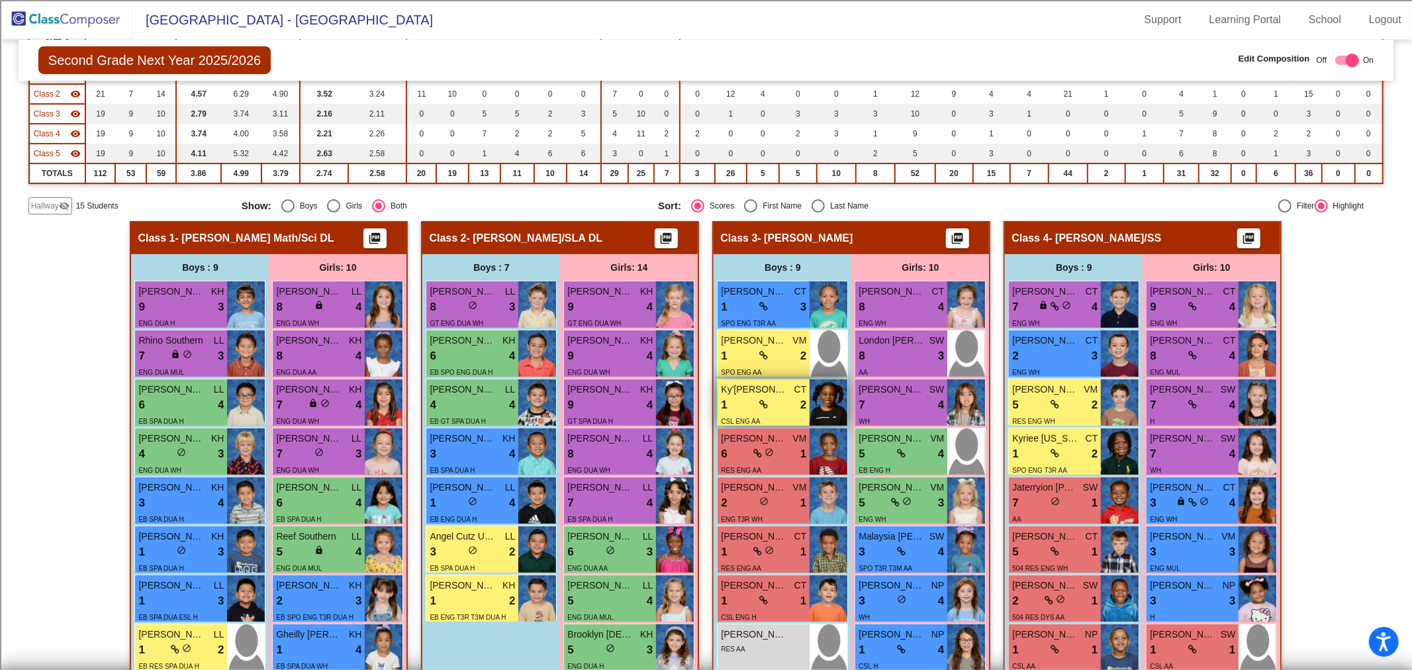
scroll to position [147, 0]
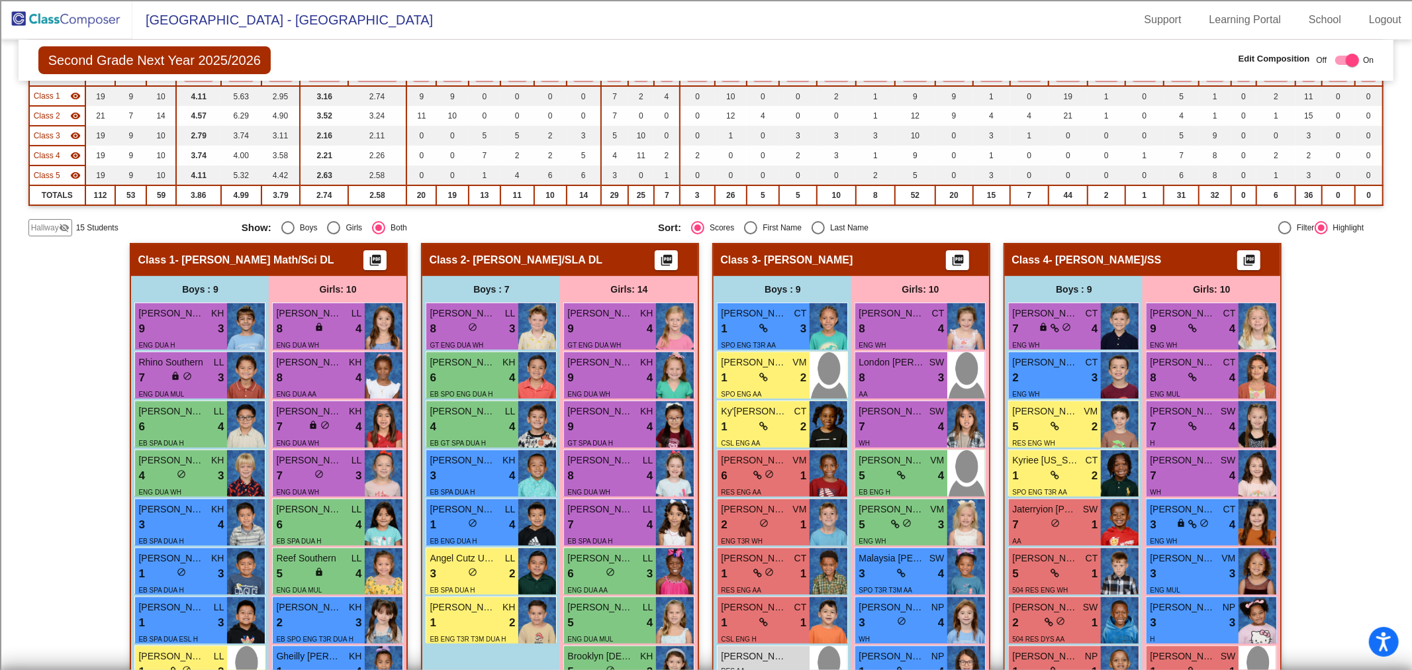
click at [814, 222] on div "Select an option" at bounding box center [818, 227] width 13 height 13
click at [818, 234] on input "Last Name" at bounding box center [818, 234] width 1 height 1
radio input "true"
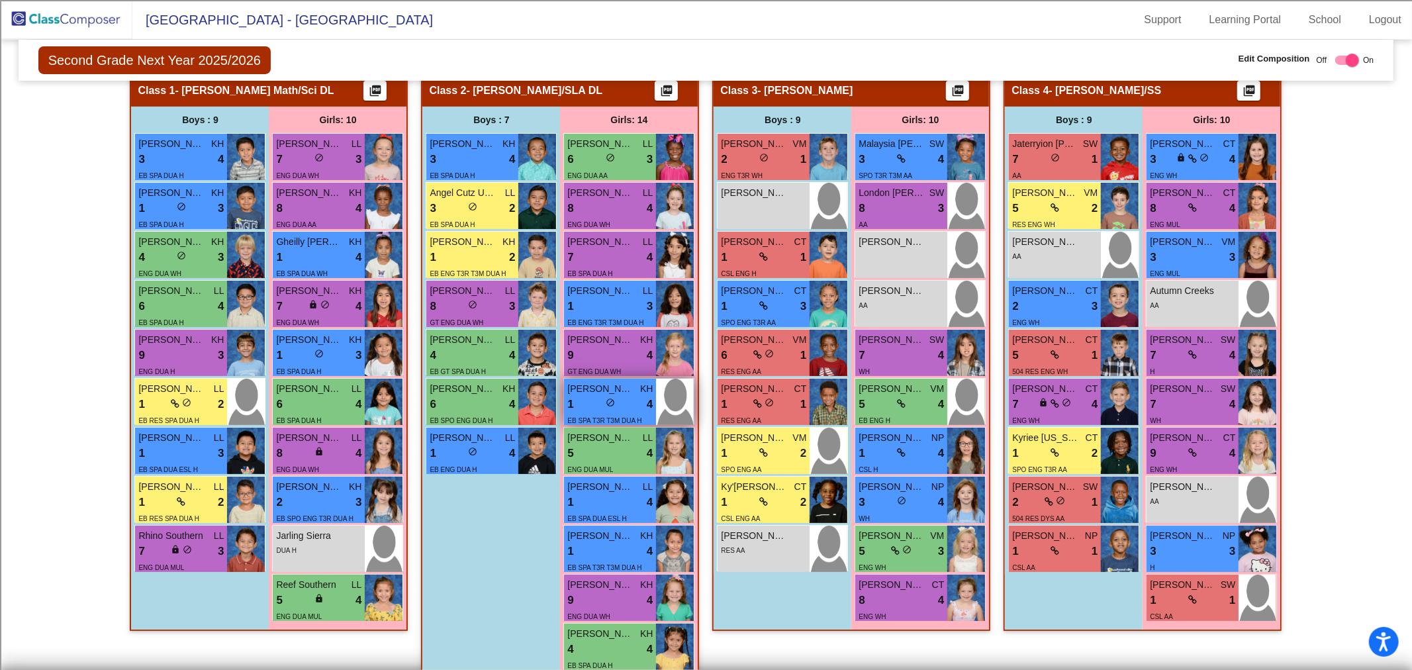
scroll to position [294, 0]
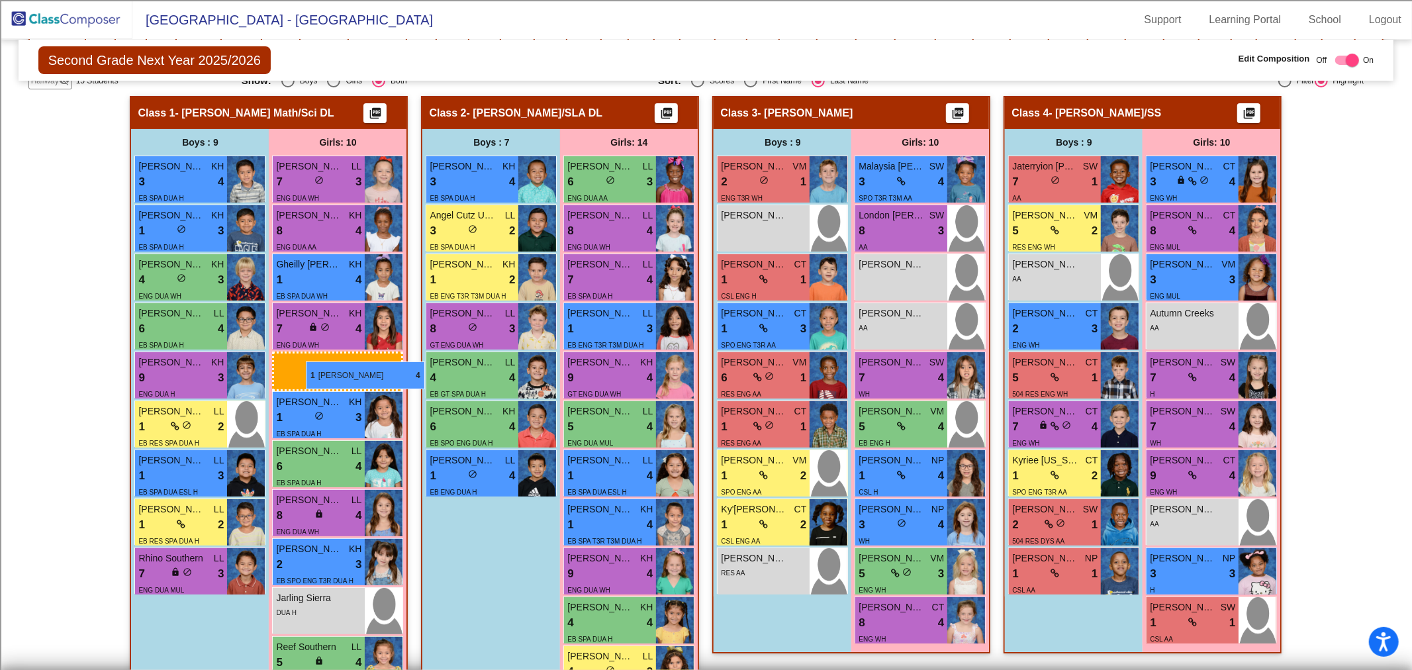
drag, startPoint x: 594, startPoint y: 428, endPoint x: 306, endPoint y: 361, distance: 295.6
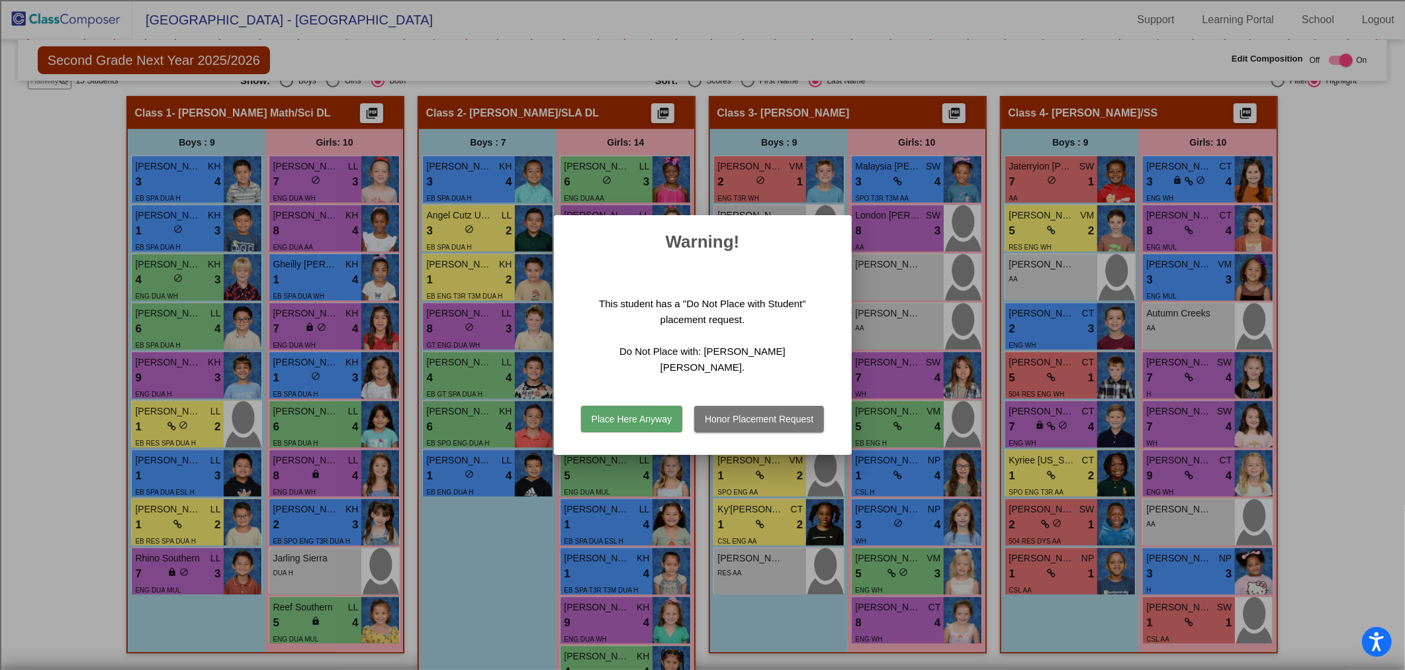
click at [643, 412] on button "Place Here Anyway" at bounding box center [631, 419] width 101 height 26
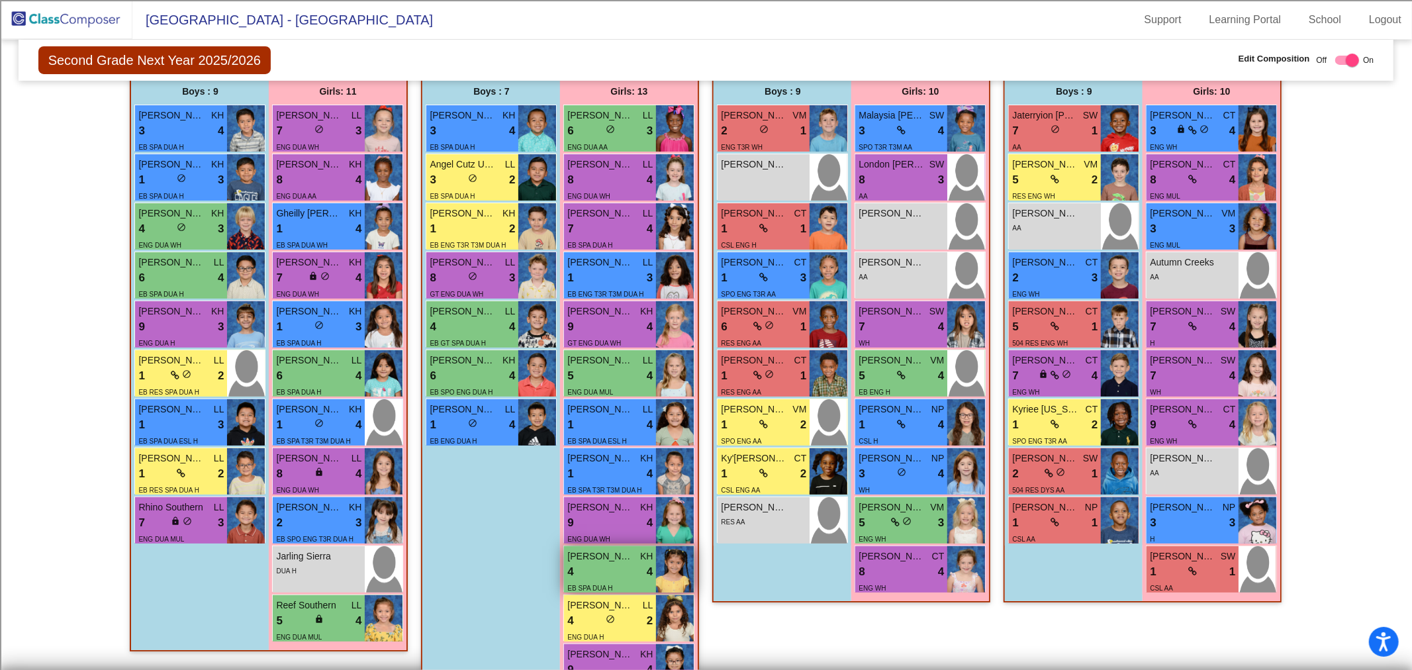
scroll to position [367, 0]
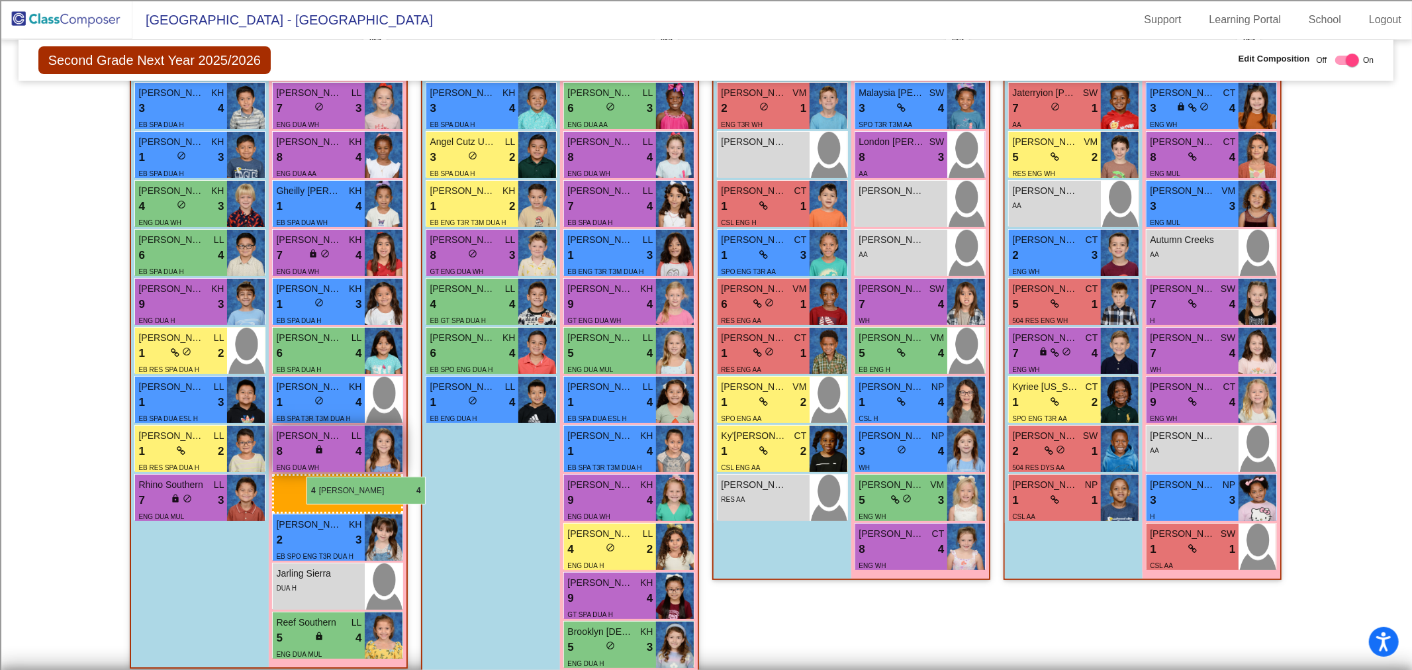
drag, startPoint x: 618, startPoint y: 532, endPoint x: 306, endPoint y: 475, distance: 317.6
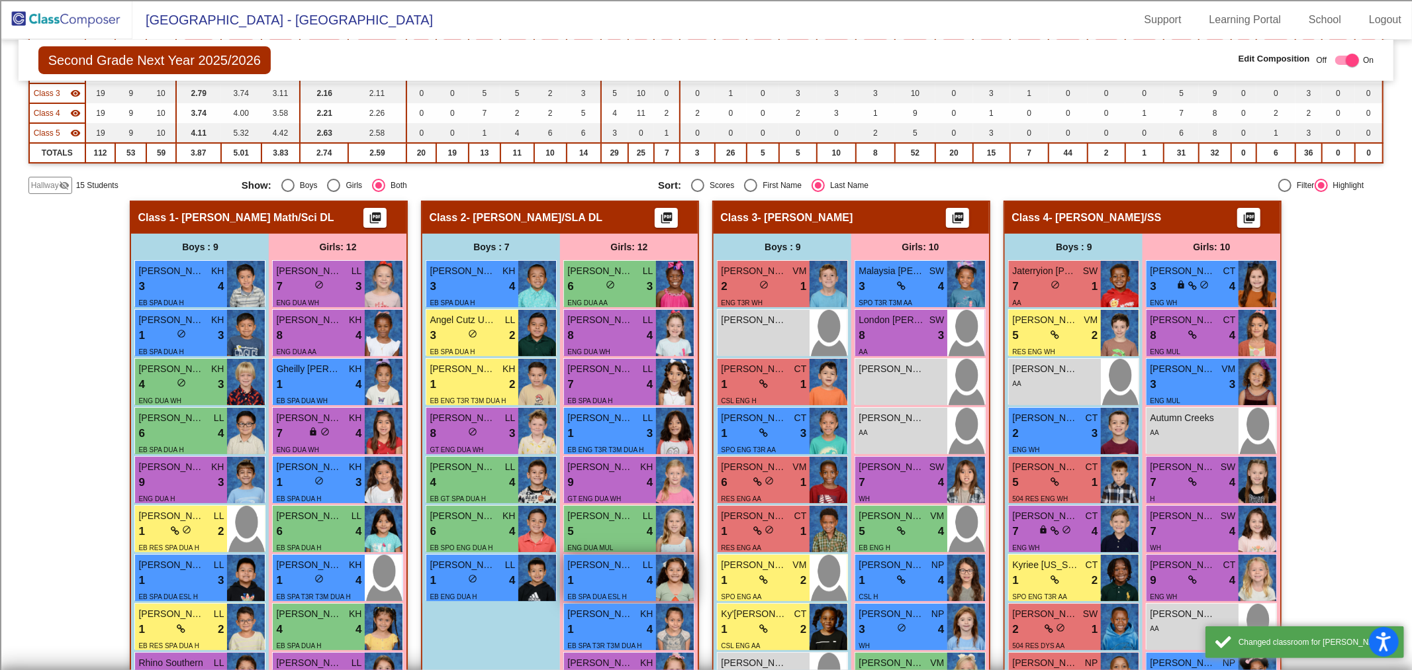
scroll to position [147, 0]
